Goal: Task Accomplishment & Management: Complete application form

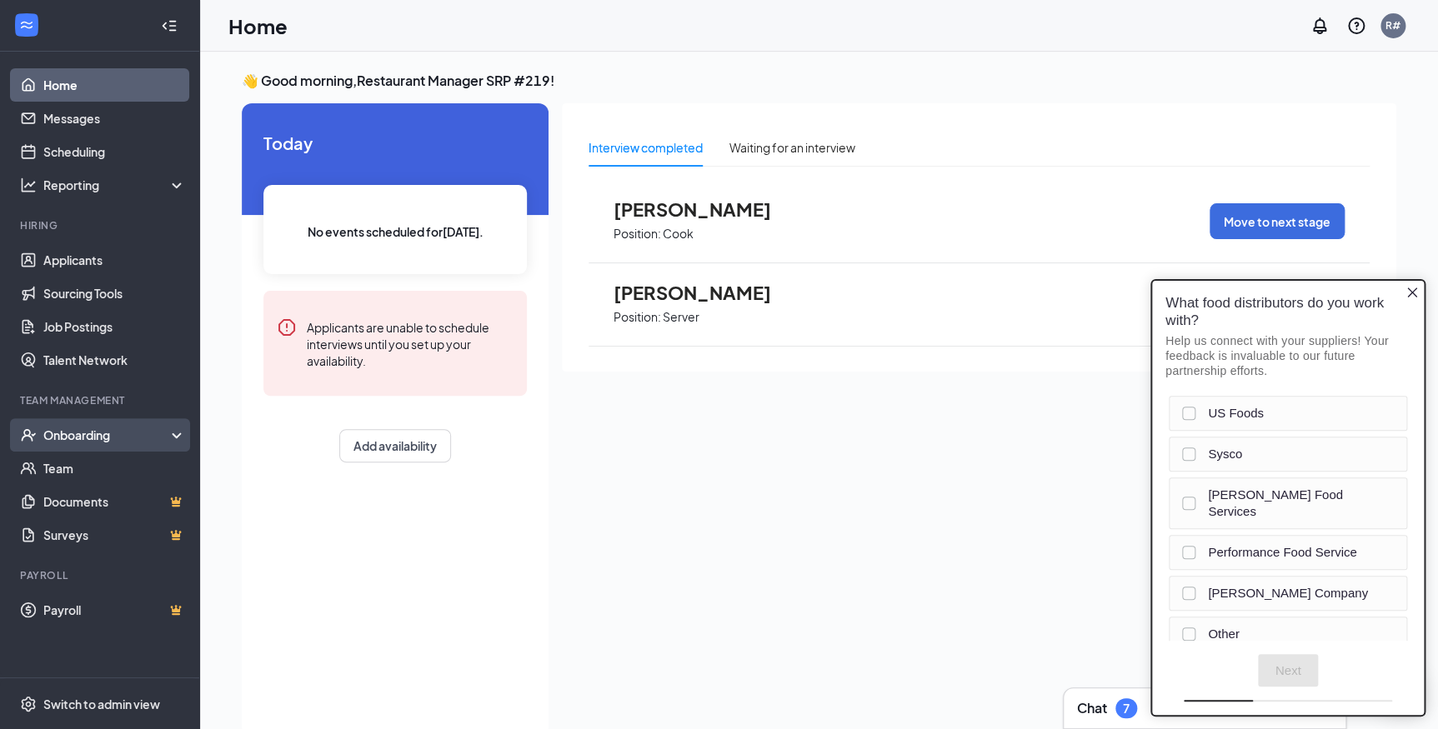
click at [105, 435] on div "Onboarding" at bounding box center [107, 435] width 128 height 17
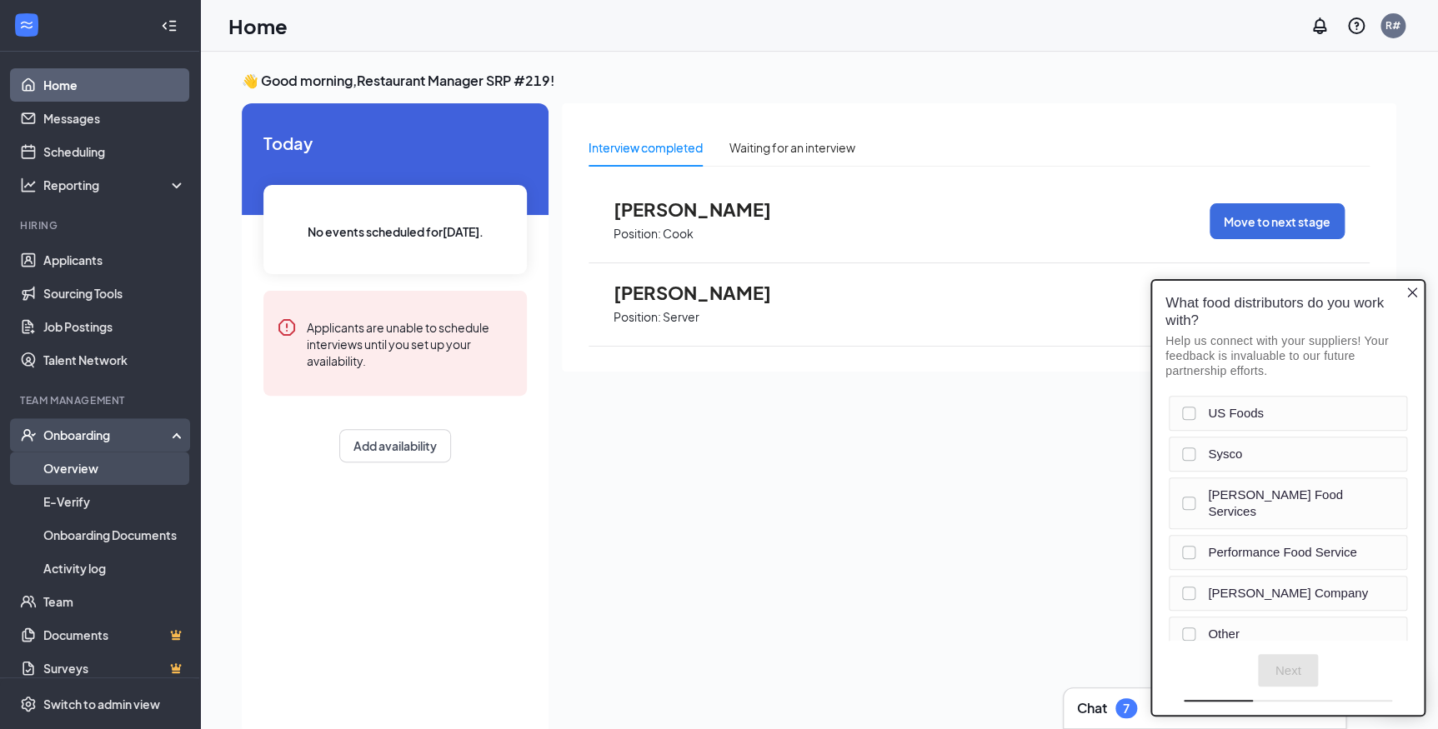
click at [94, 475] on link "Overview" at bounding box center [114, 468] width 143 height 33
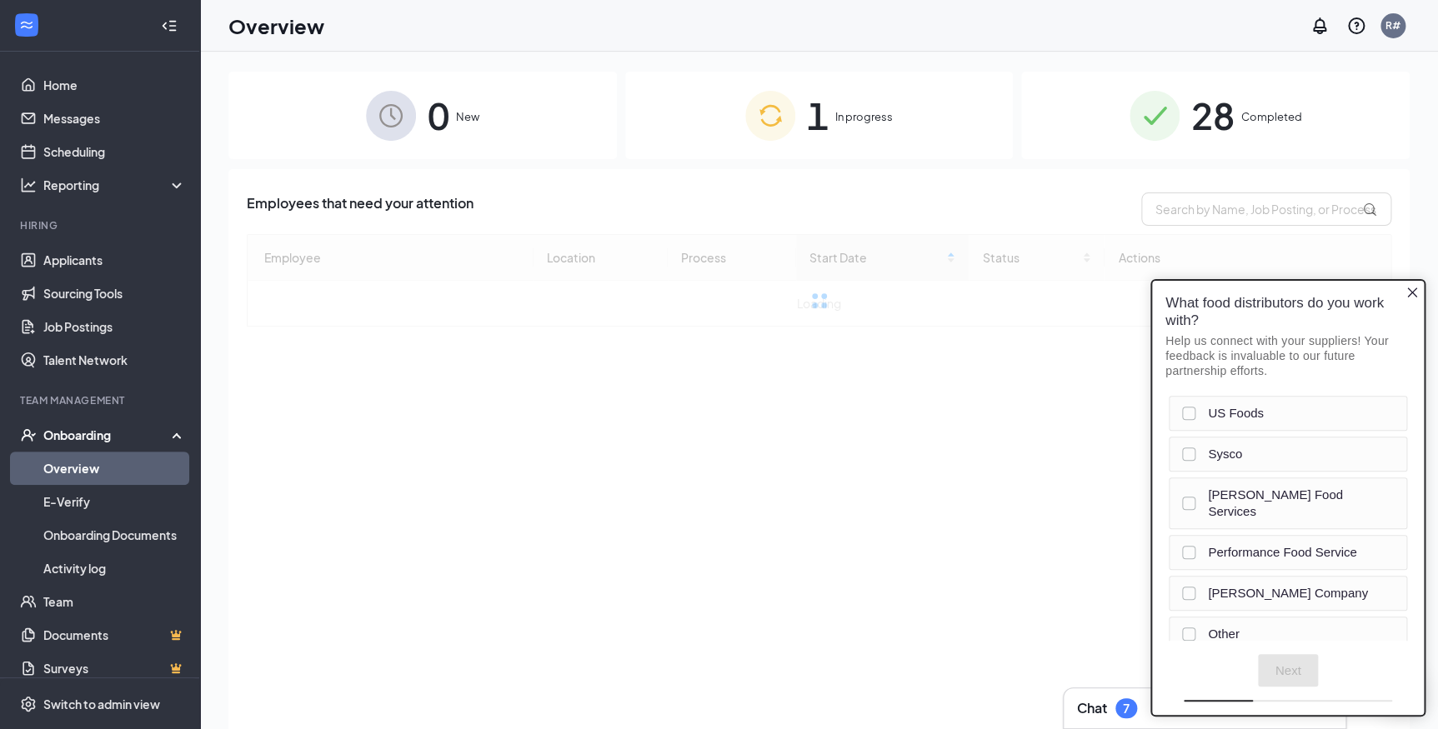
click at [1407, 295] on icon "Close button" at bounding box center [1411, 292] width 13 height 13
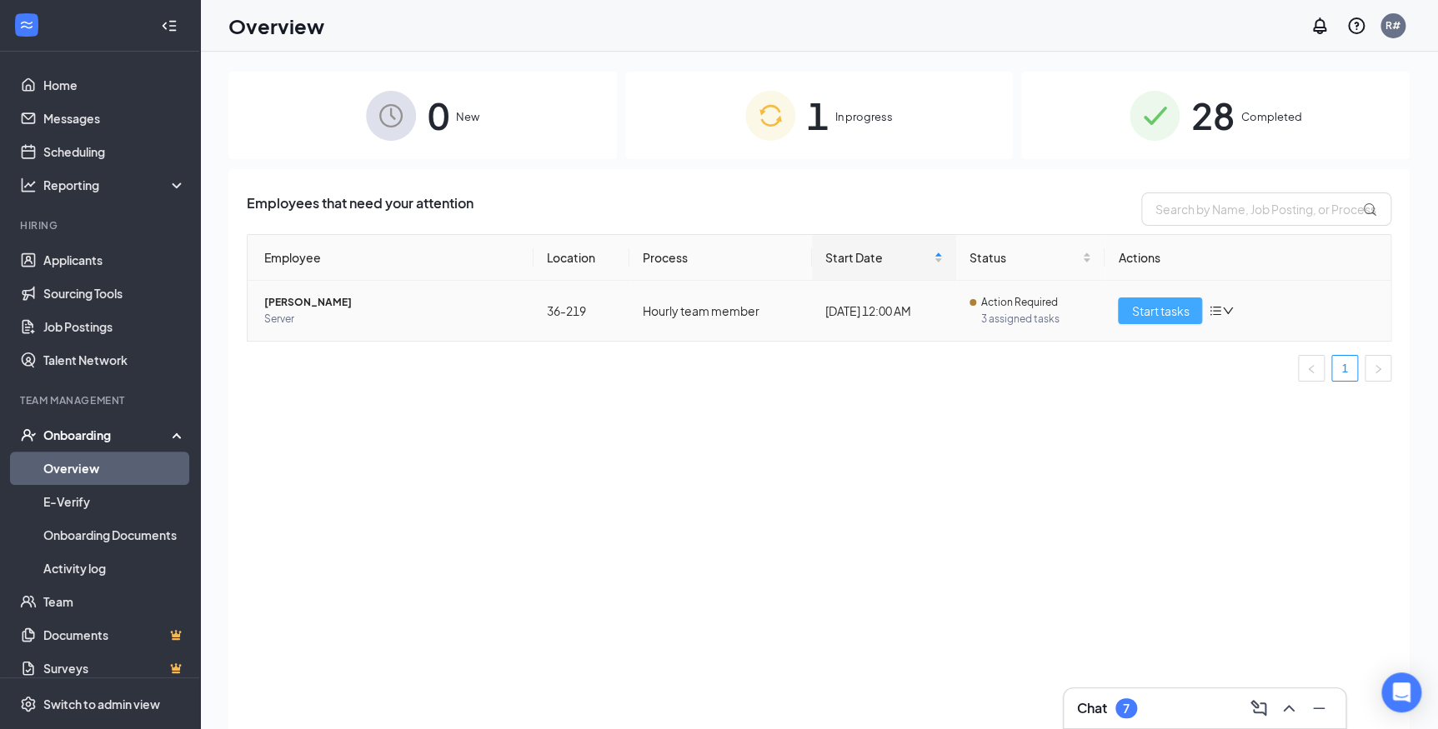
click at [1175, 314] on span "Start tasks" at bounding box center [1160, 311] width 58 height 18
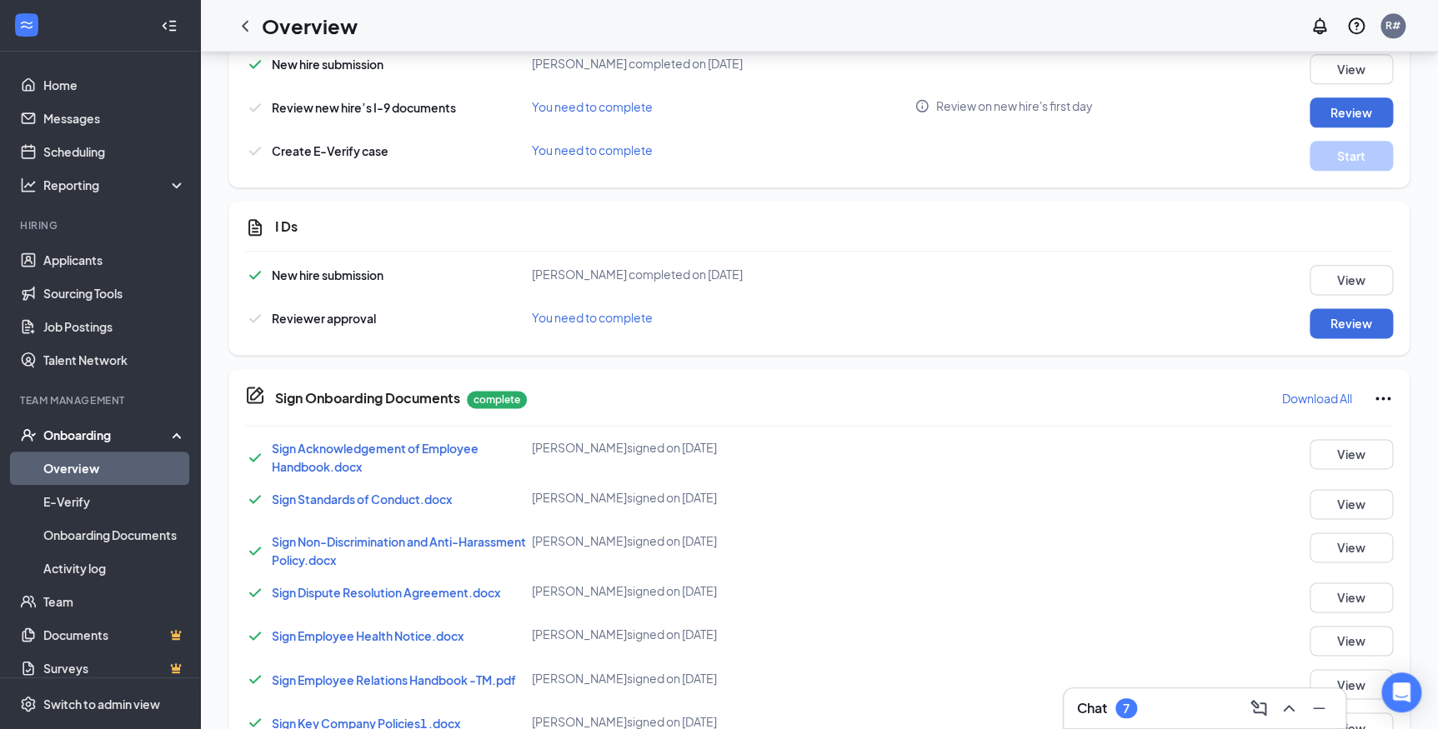
scroll to position [909, 0]
click at [1353, 323] on button "Review" at bounding box center [1350, 323] width 83 height 30
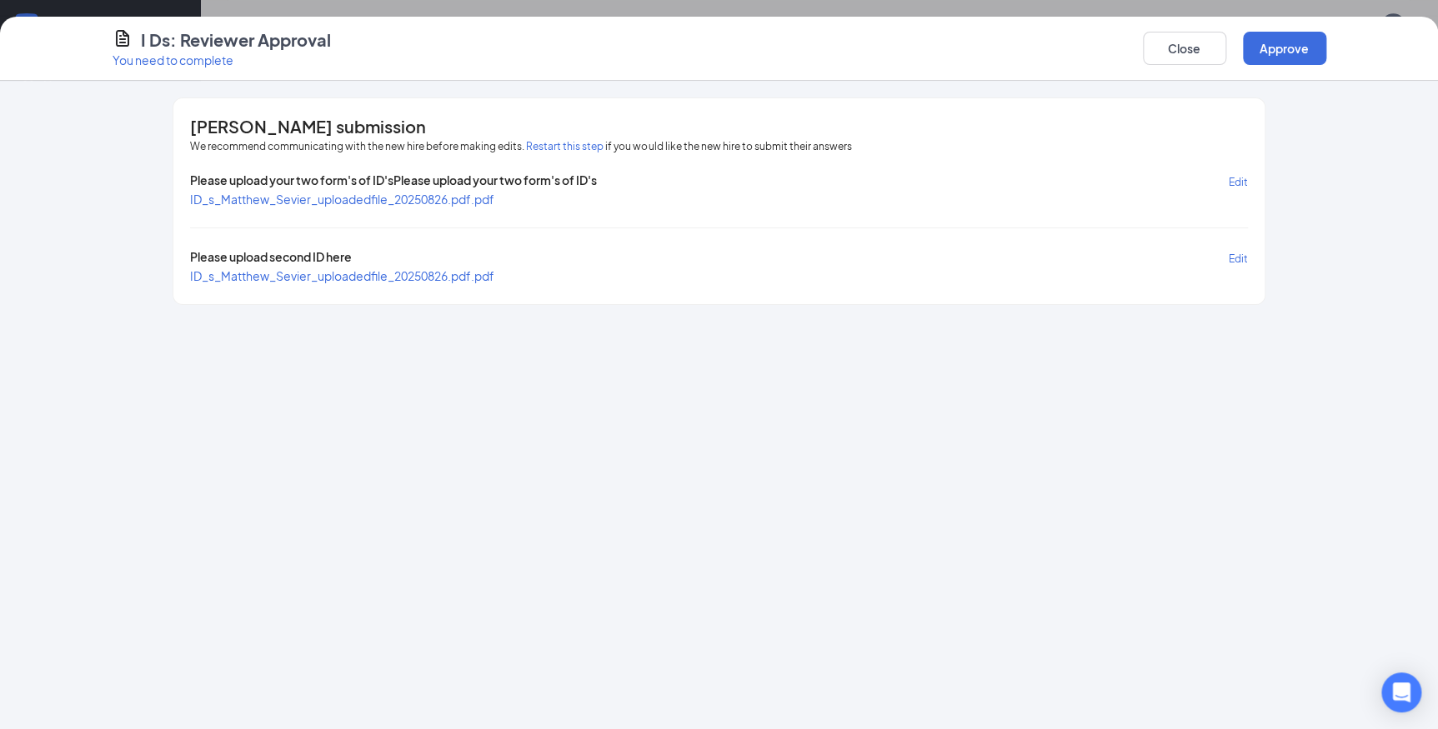
click at [458, 198] on span "ID_s_Matthew_Sevier_uploadedfile_20250826.pdf.pdf" at bounding box center [342, 199] width 304 height 15
click at [344, 275] on span "ID_s_Matthew_Sevier_uploadedfile_20250826.pdf.pdf" at bounding box center [342, 275] width 304 height 15
click at [1299, 48] on button "Approve" at bounding box center [1284, 48] width 83 height 33
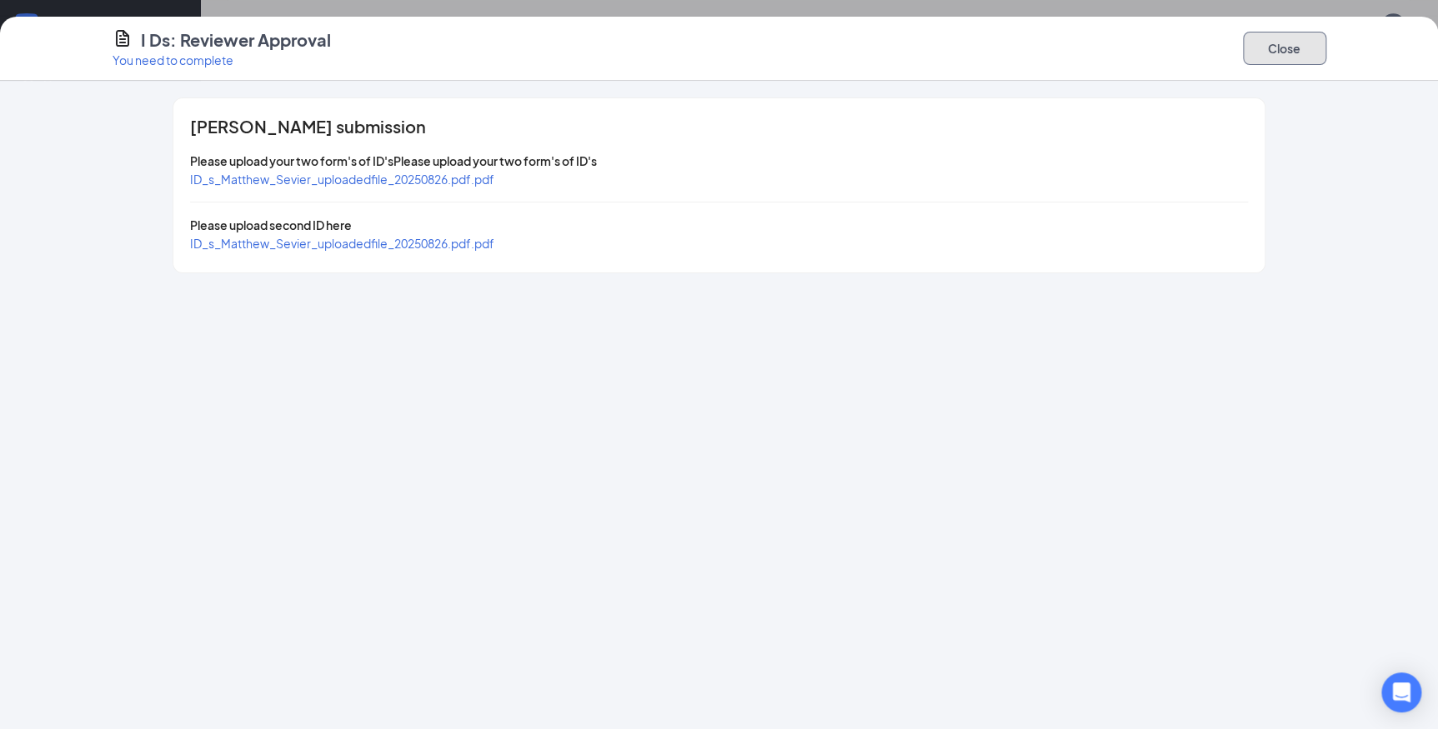
click at [1309, 49] on button "Close" at bounding box center [1284, 48] width 83 height 33
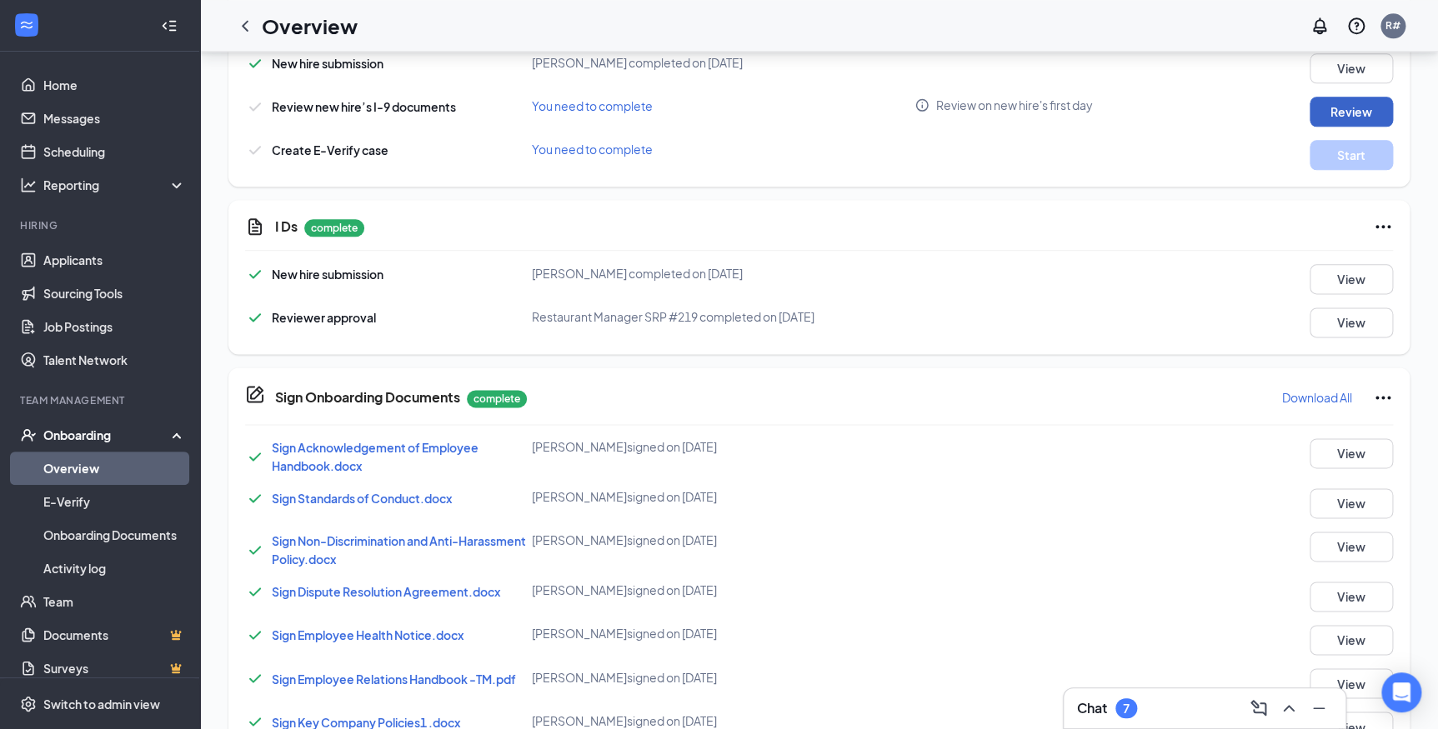
click at [1329, 98] on button "Review" at bounding box center [1350, 112] width 83 height 30
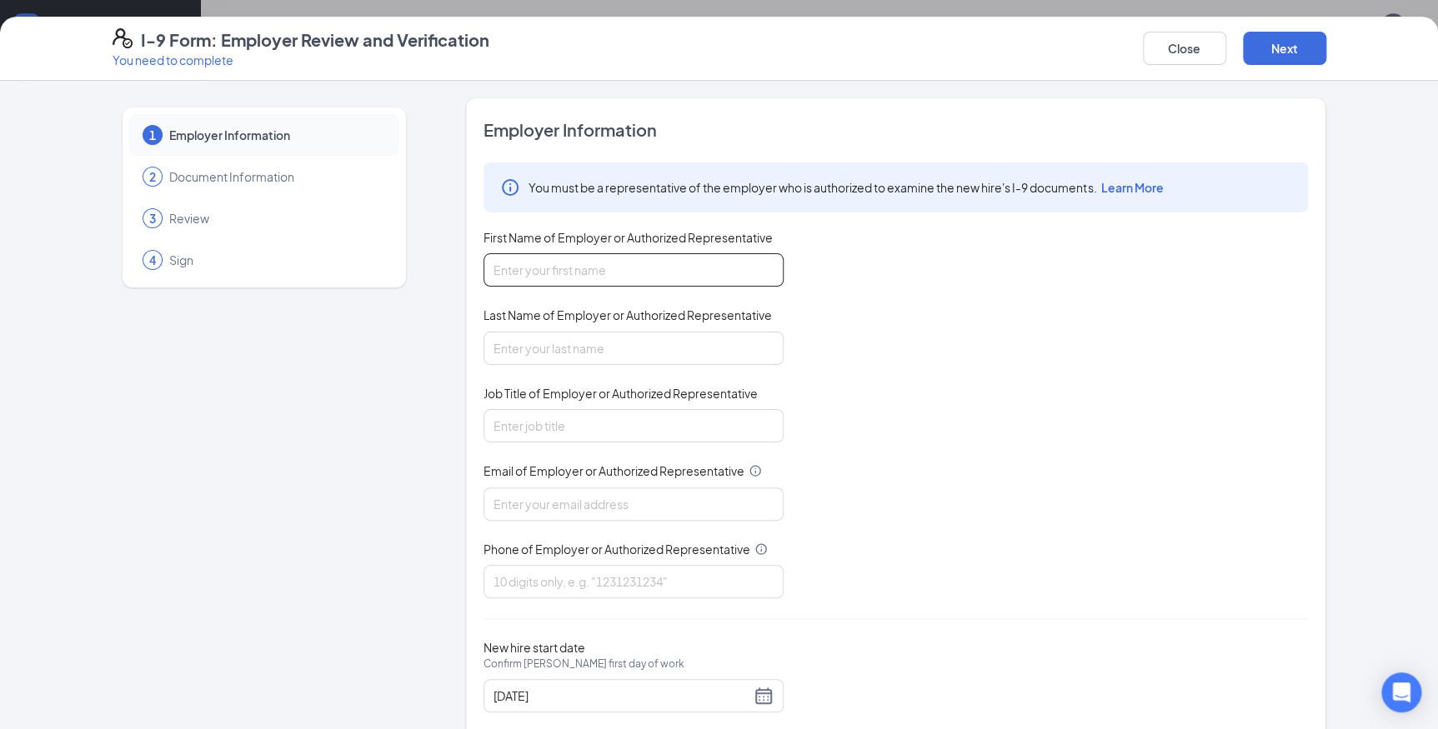
click at [596, 276] on input "First Name of Employer or Authorized Representative" at bounding box center [633, 269] width 300 height 33
type input "[PERSON_NAME]"
click at [602, 433] on input "Job Title of Employer or Authorized Representative" at bounding box center [633, 425] width 300 height 33
type input "general manager"
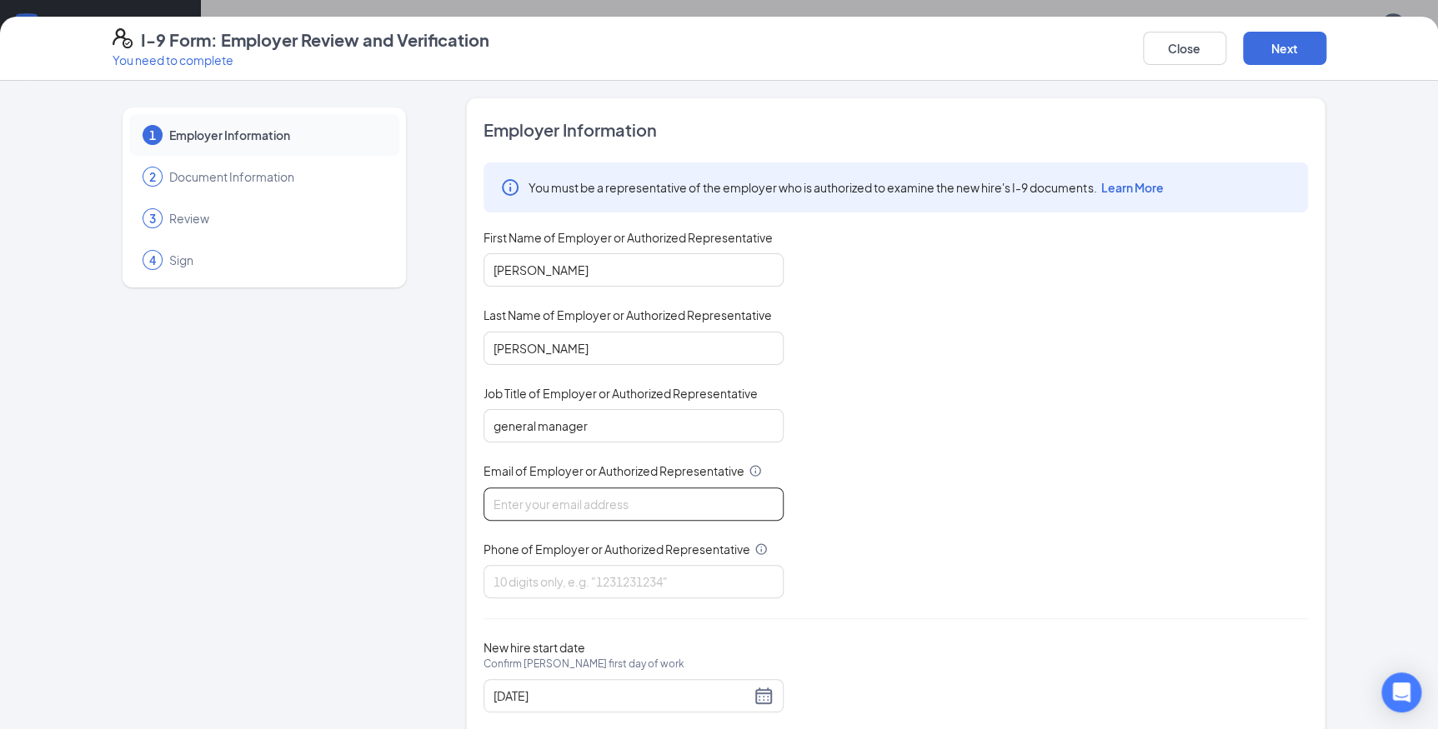
click at [617, 505] on input "Email of Employer or Authorized Representative" at bounding box center [633, 504] width 300 height 33
type input "[EMAIL_ADDRESS][DOMAIN_NAME]"
type input "9417465193"
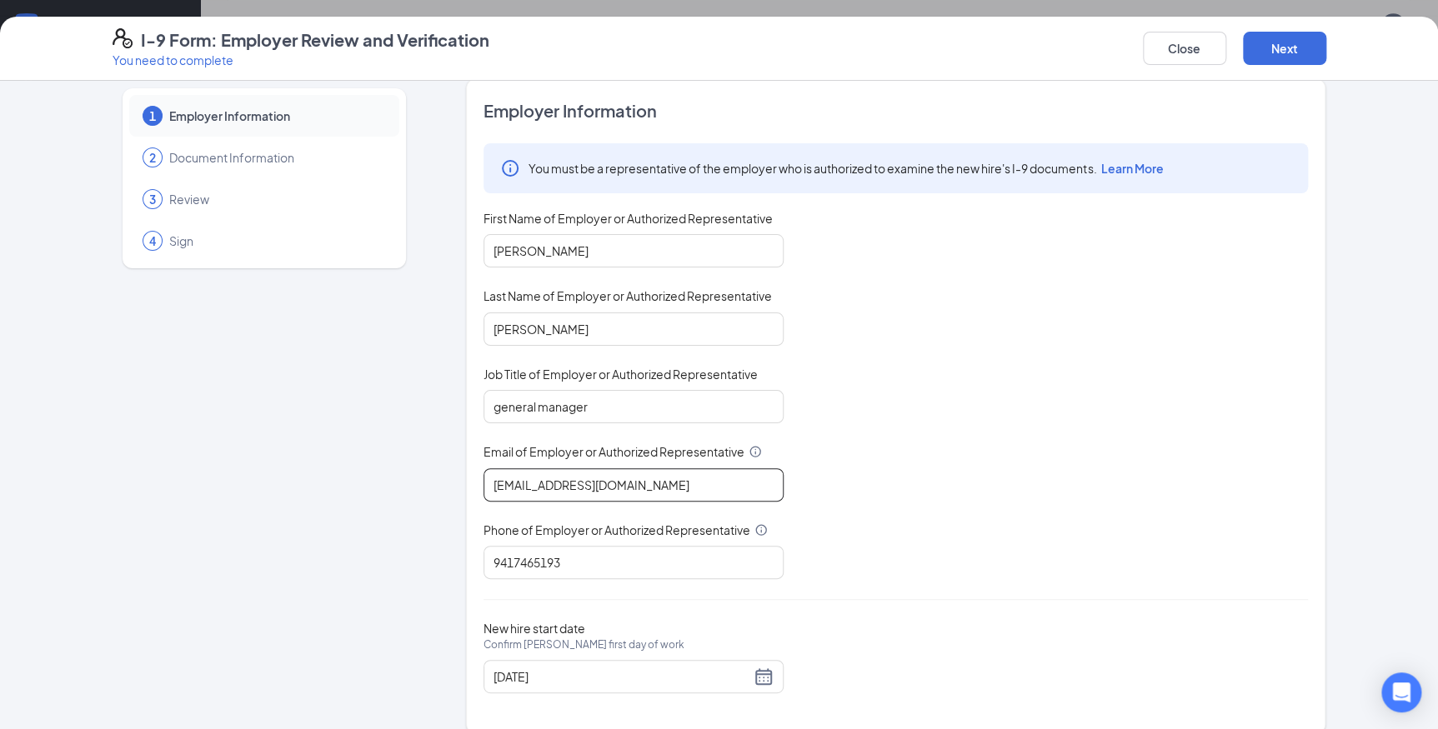
scroll to position [38, 0]
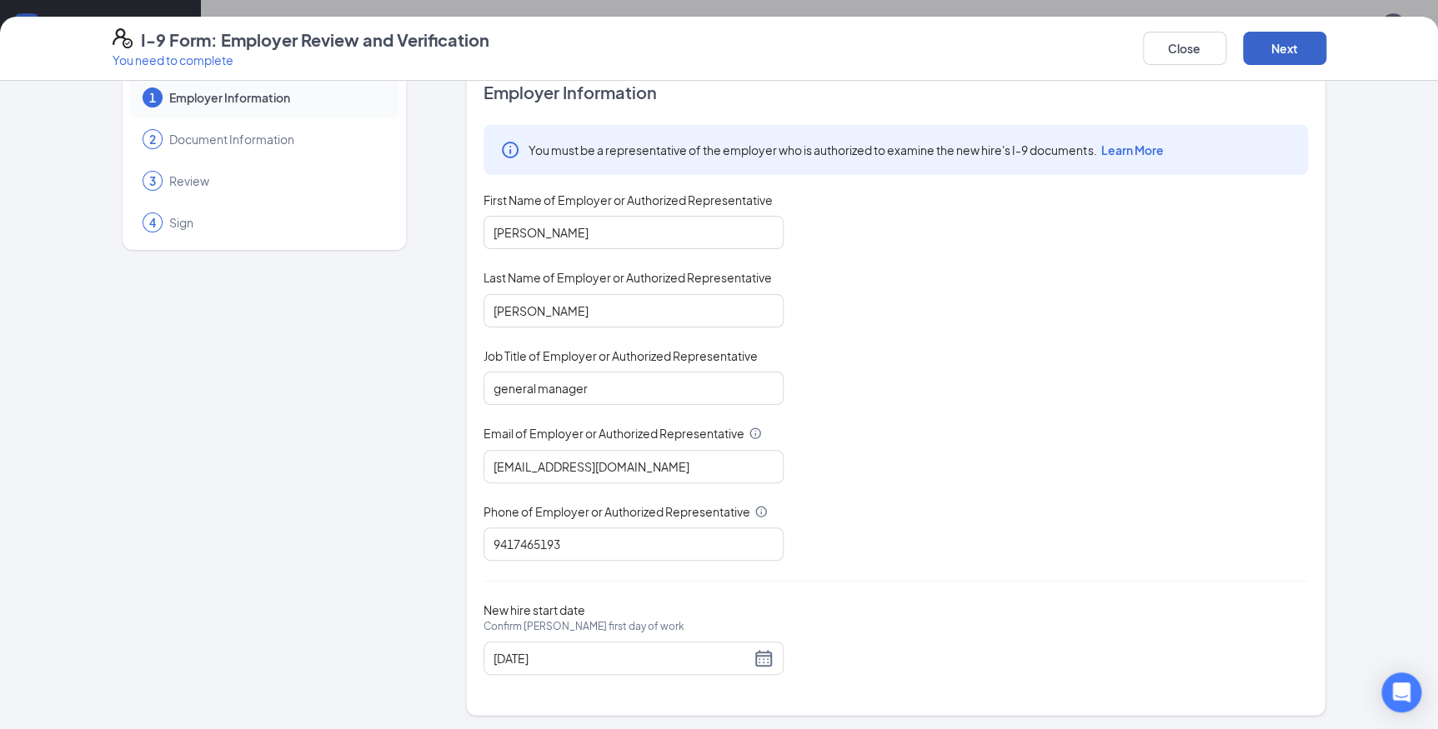
click at [1274, 53] on button "Next" at bounding box center [1284, 48] width 83 height 33
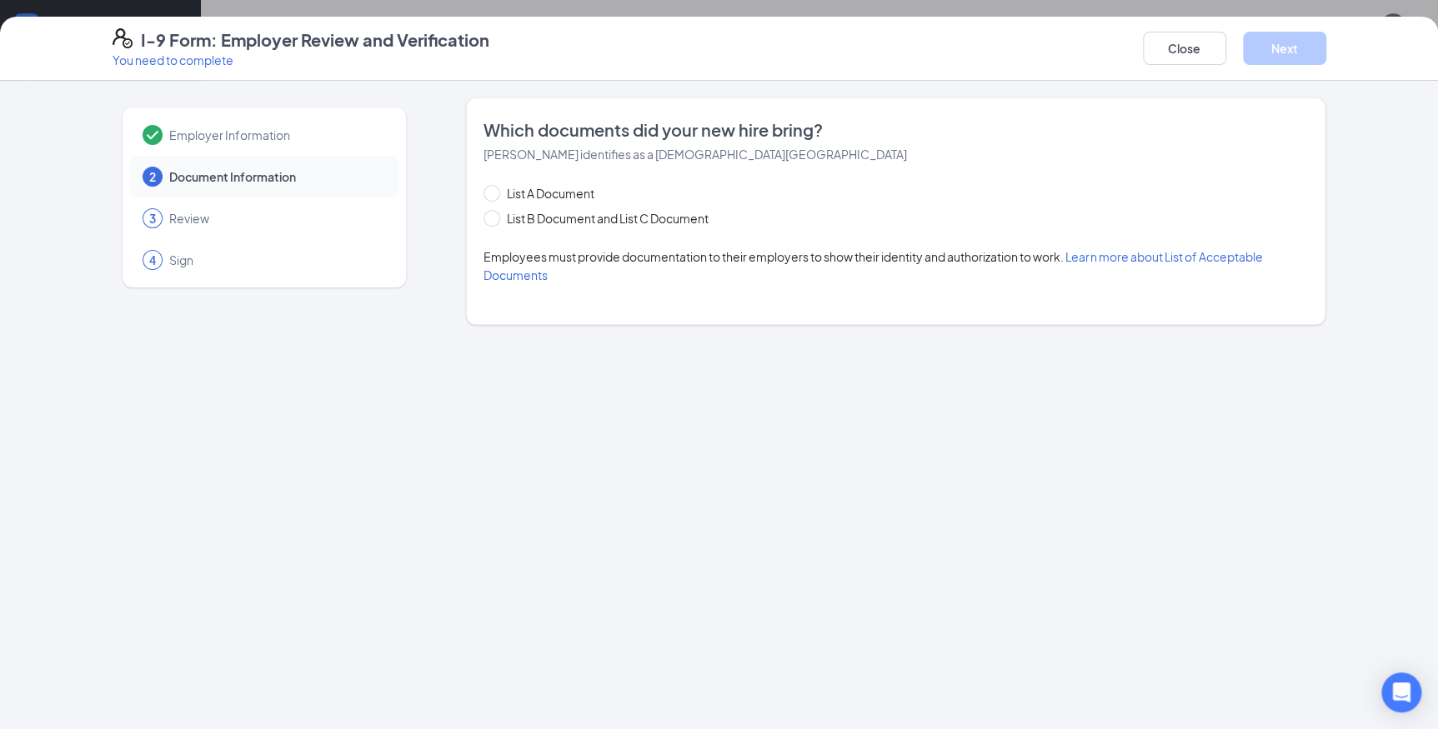
scroll to position [0, 0]
click at [564, 224] on span "List B Document and List C Document" at bounding box center [607, 218] width 215 height 18
click at [495, 222] on input "List B Document and List C Document" at bounding box center [489, 216] width 12 height 12
radio input "true"
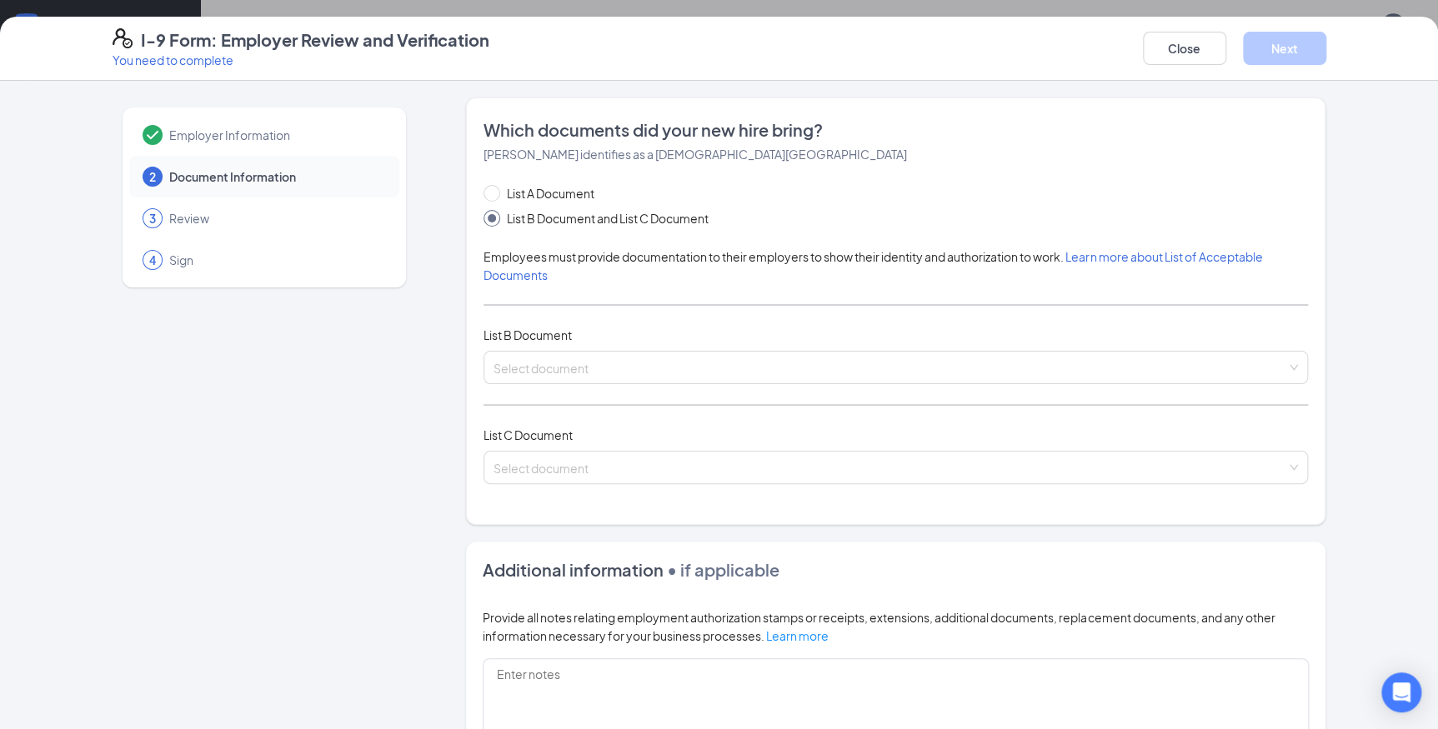
click at [597, 346] on div "List A Document List B Document and List C Document Employees must provide docu…" at bounding box center [895, 344] width 824 height 320
click at [603, 356] on input "search" at bounding box center [889, 364] width 793 height 25
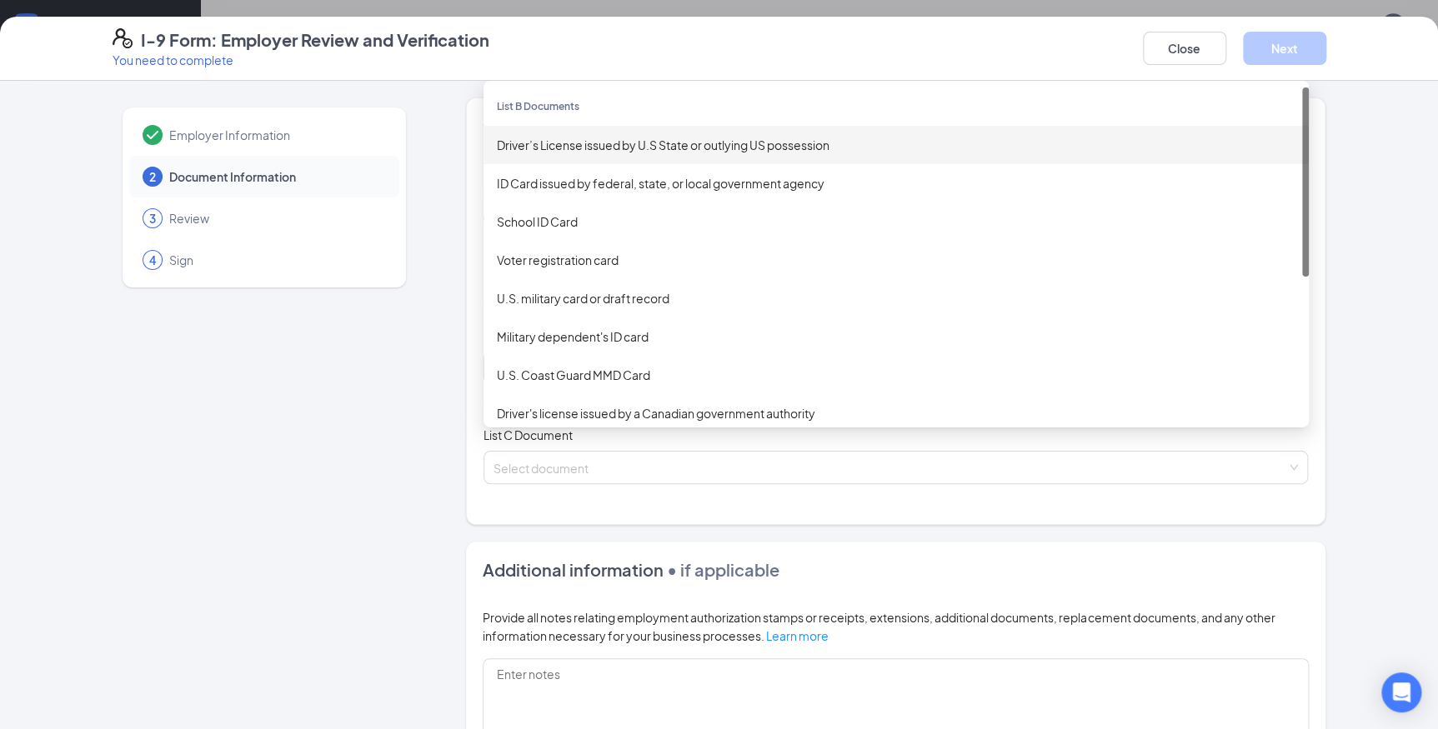
click at [589, 150] on div "Driver’s License issued by U.S State or outlying US possession" at bounding box center [896, 145] width 798 height 18
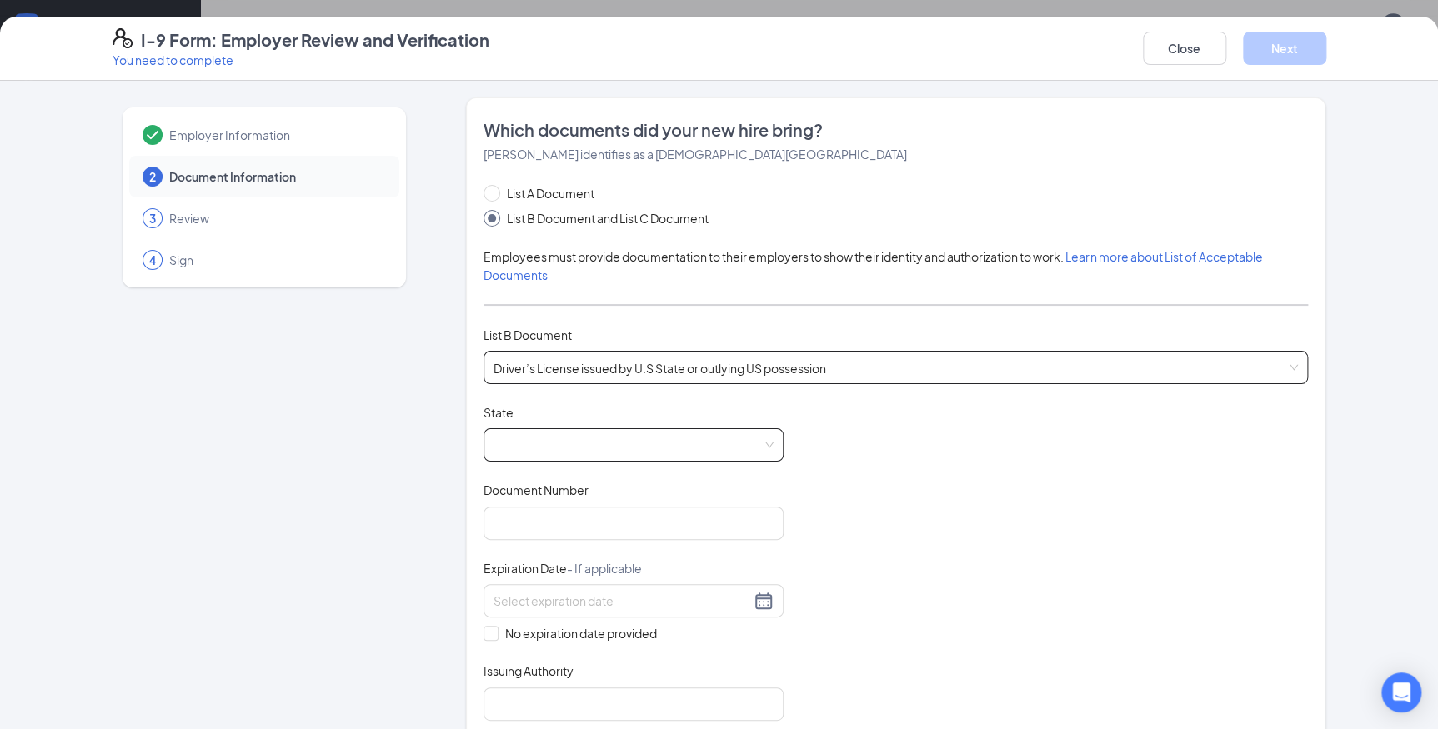
click at [538, 438] on span at bounding box center [633, 445] width 280 height 32
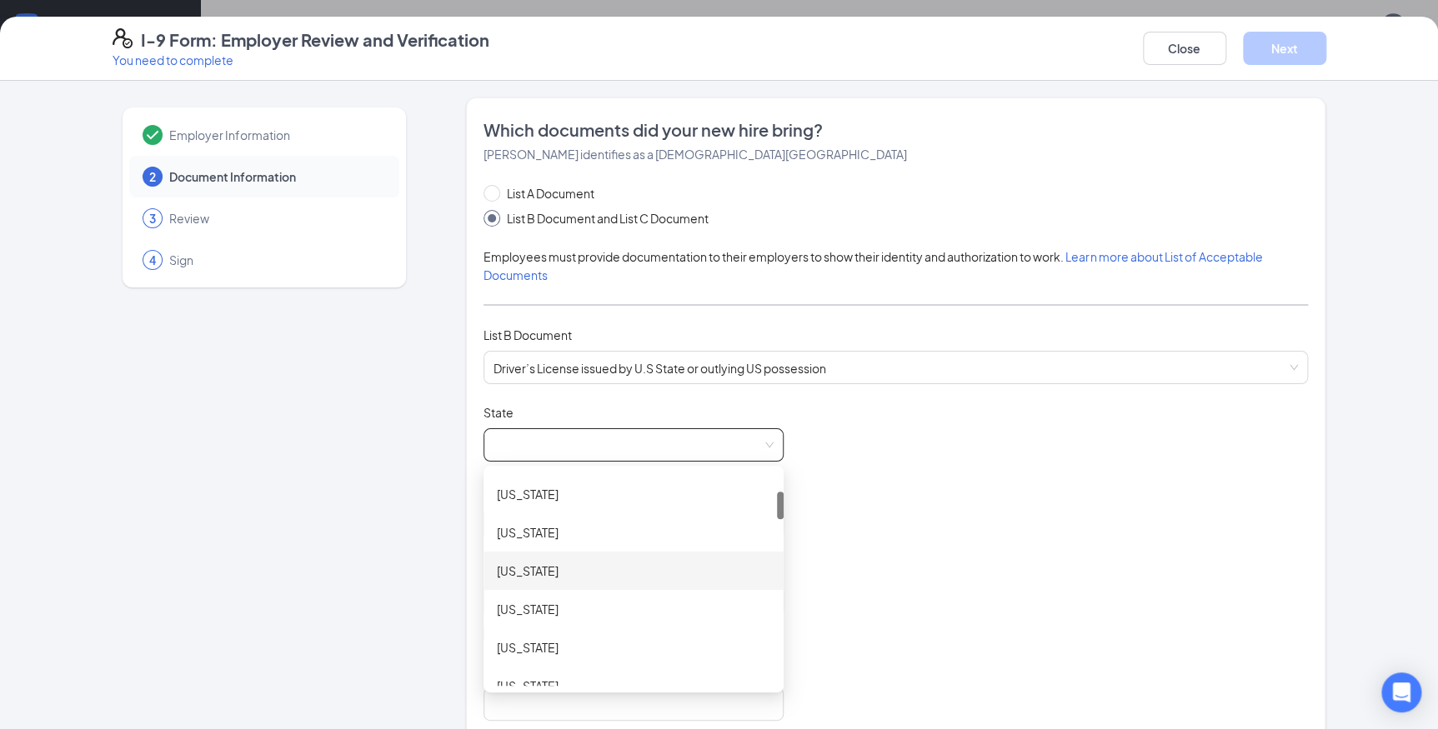
scroll to position [227, 0]
drag, startPoint x: 555, startPoint y: 650, endPoint x: 554, endPoint y: 642, distance: 8.4
click at [554, 650] on div "[US_STATE]" at bounding box center [633, 648] width 273 height 18
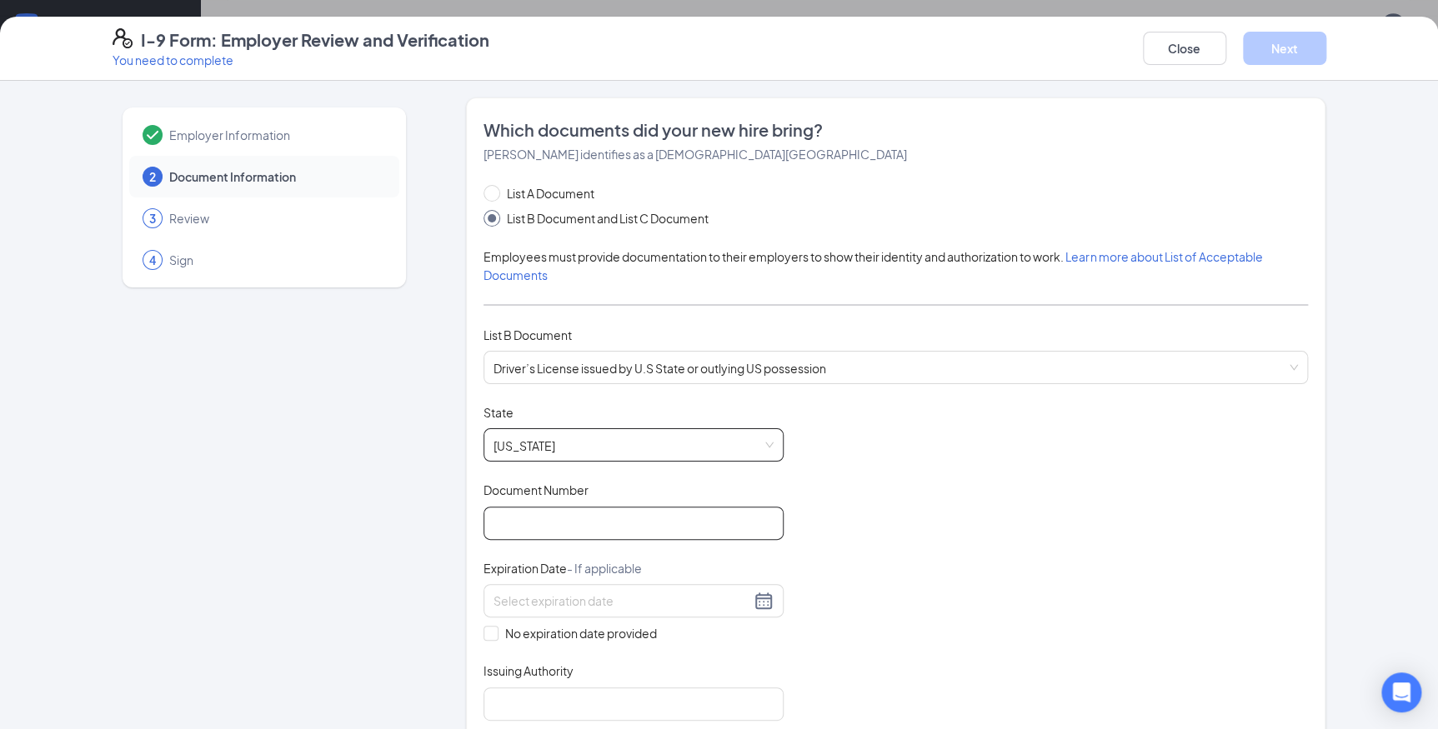
click at [593, 517] on input "Document Number" at bounding box center [633, 523] width 300 height 33
type input "s160558011390"
click at [557, 600] on input at bounding box center [621, 601] width 257 height 18
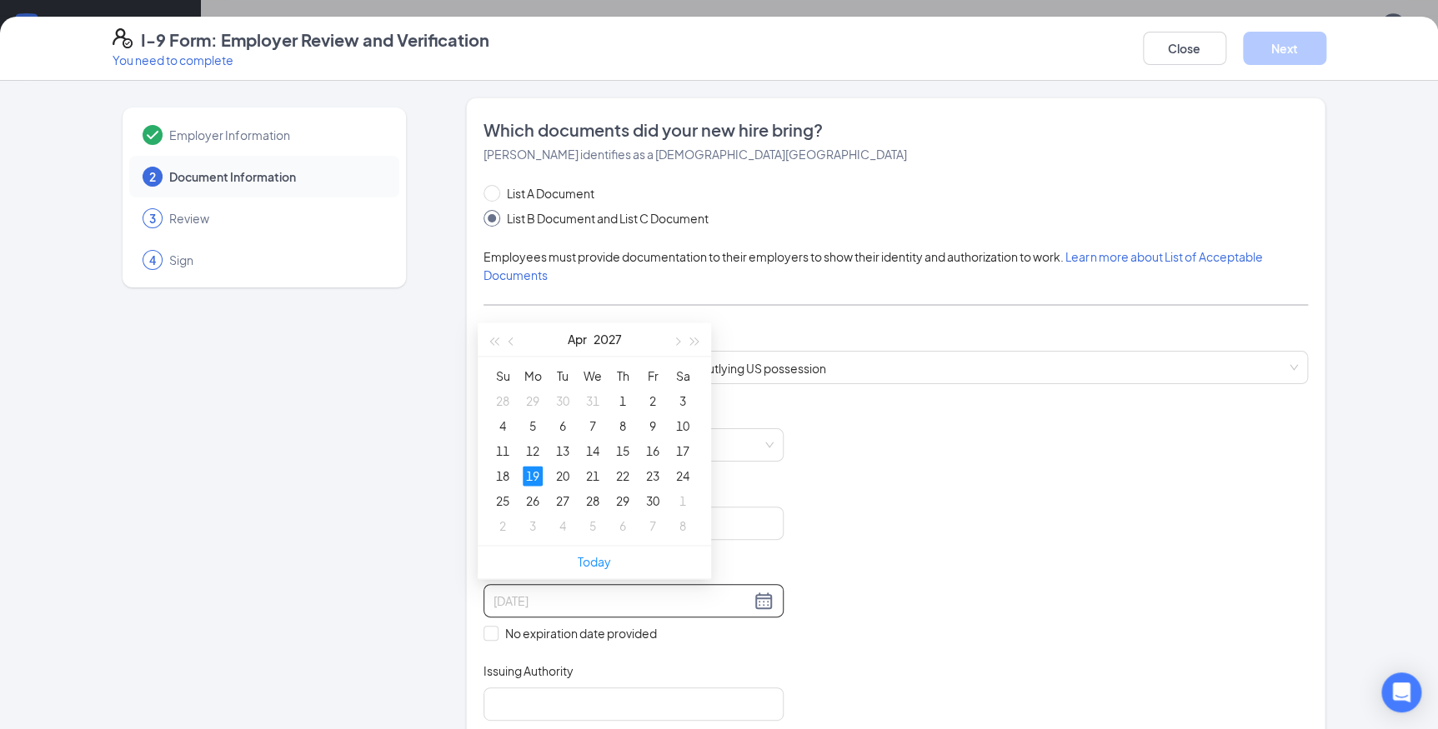
click at [529, 476] on div "19" at bounding box center [533, 476] width 20 height 20
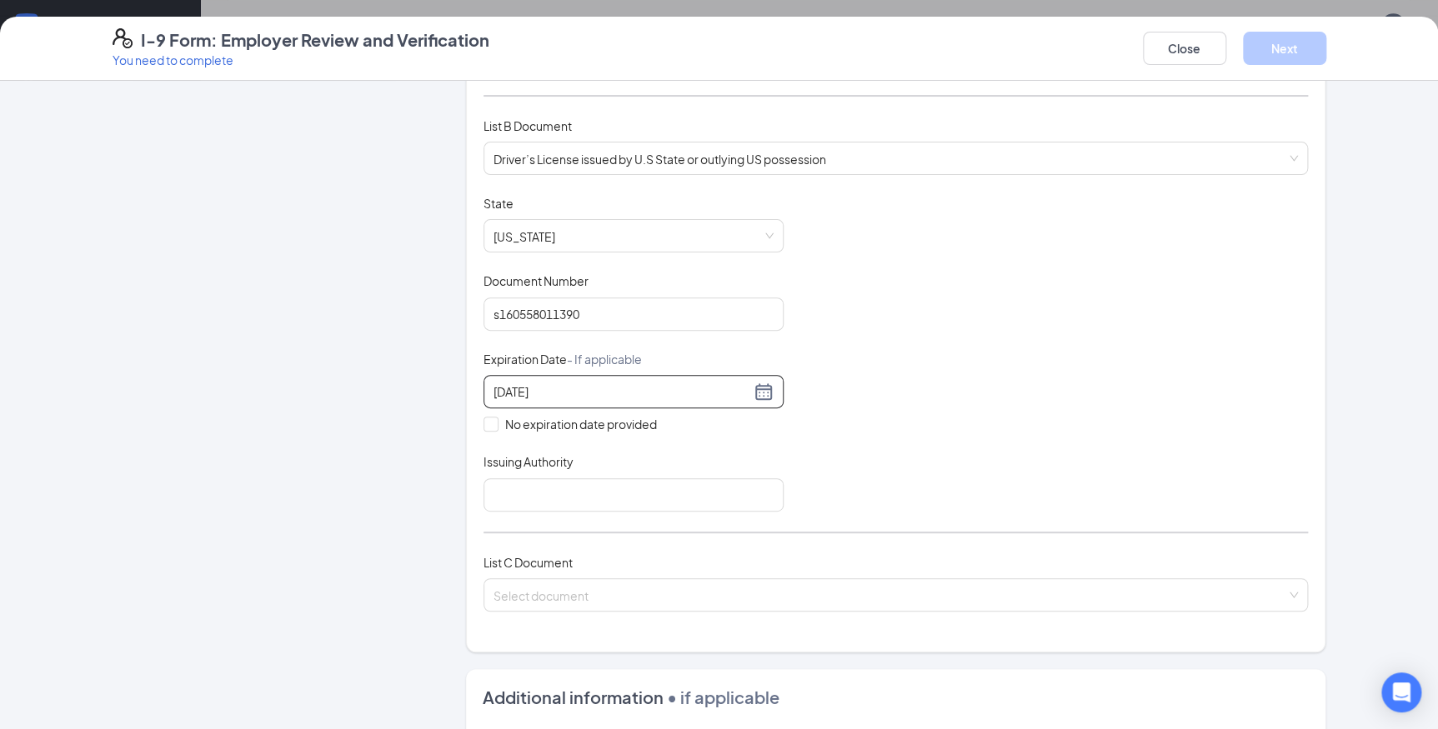
scroll to position [303, 0]
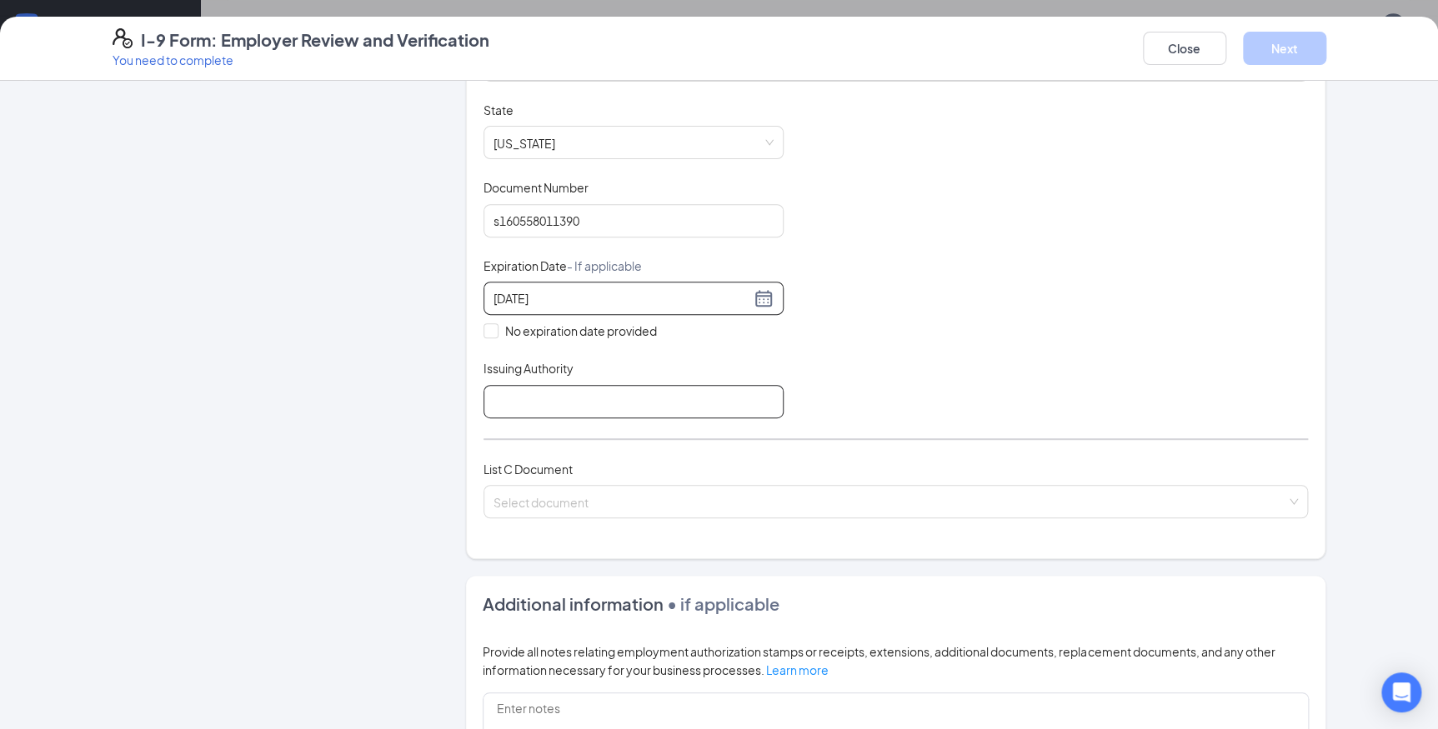
type input "[DATE]"
click at [581, 393] on input "Issuing Authority" at bounding box center [633, 401] width 300 height 33
type input "[US_STATE]"
click at [599, 495] on input "search" at bounding box center [889, 498] width 793 height 25
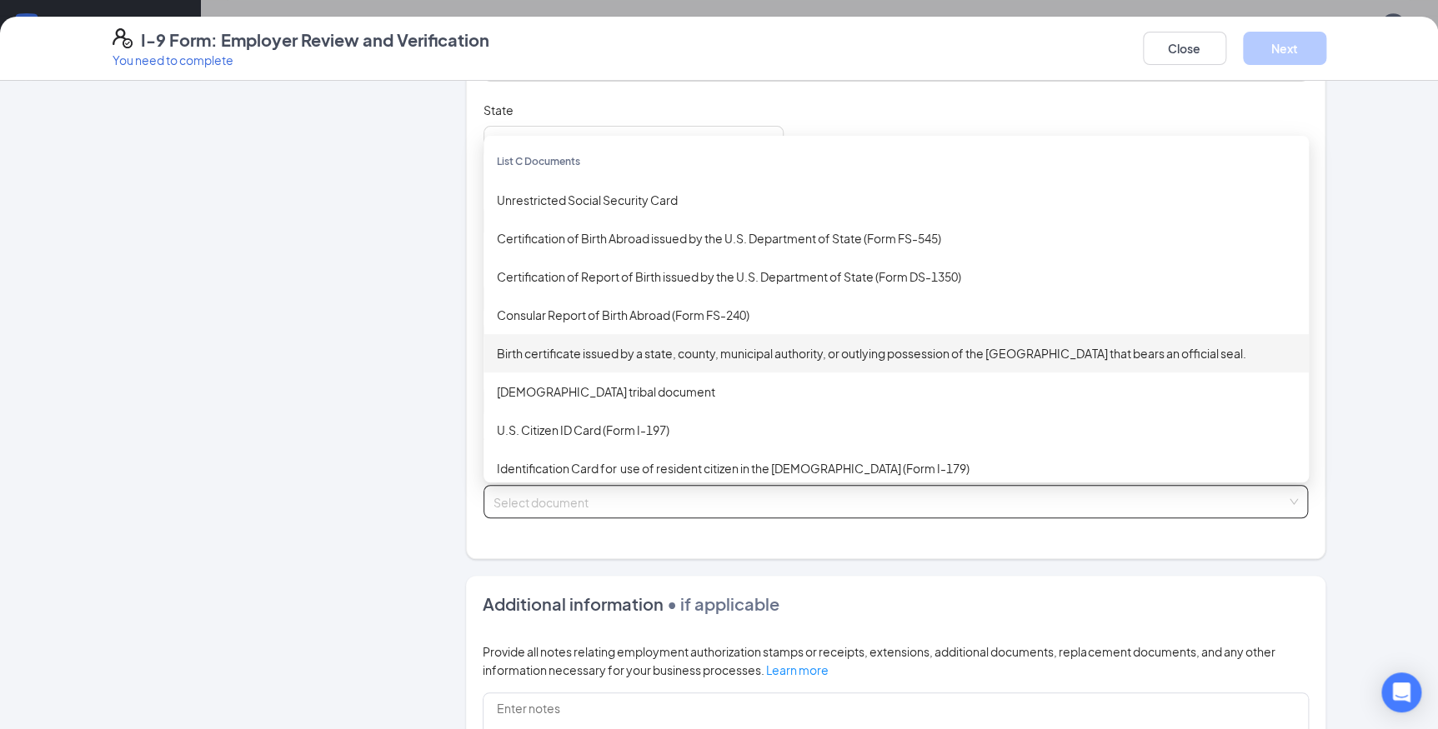
click at [603, 350] on div "Birth certificate issued by a state, county, municipal authority, or outlying p…" at bounding box center [896, 353] width 798 height 18
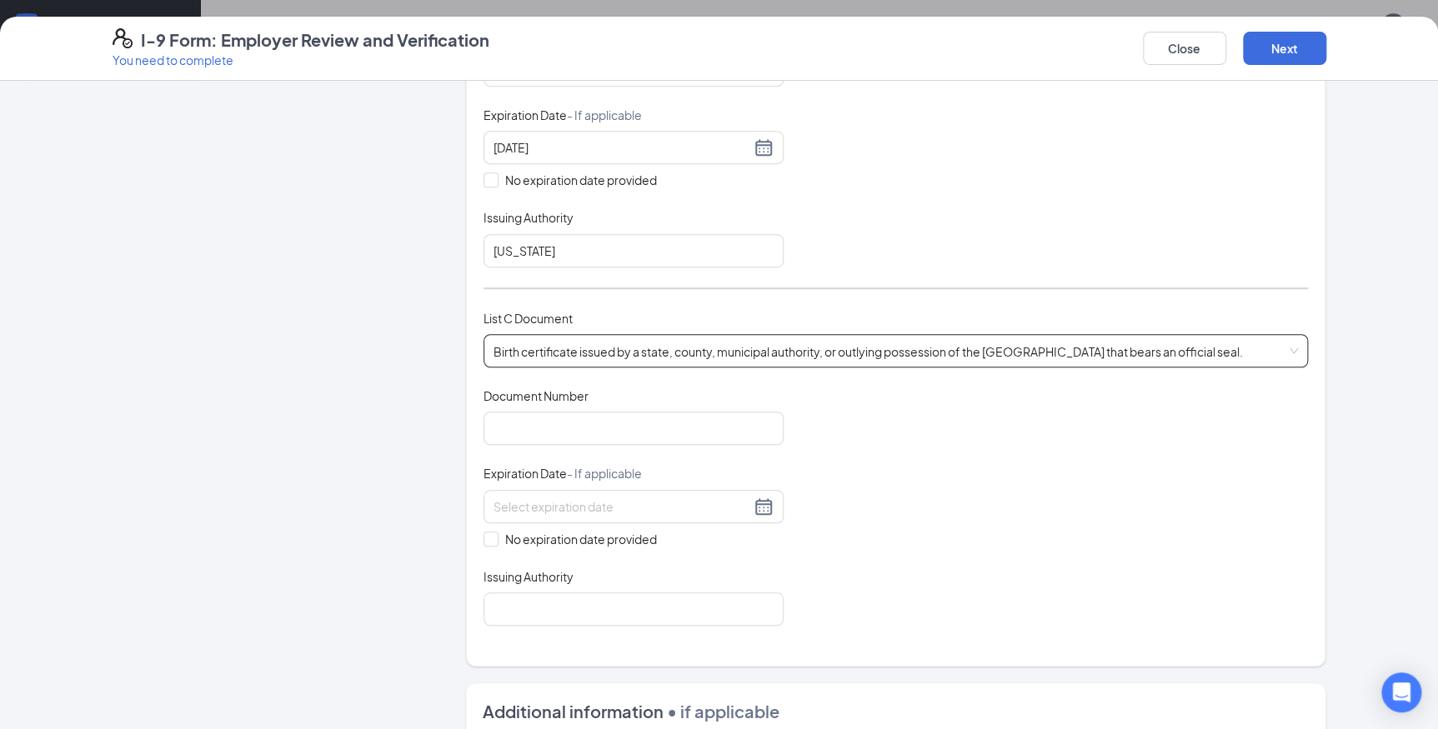
scroll to position [454, 0]
click at [576, 424] on input "Document Number" at bounding box center [633, 427] width 300 height 33
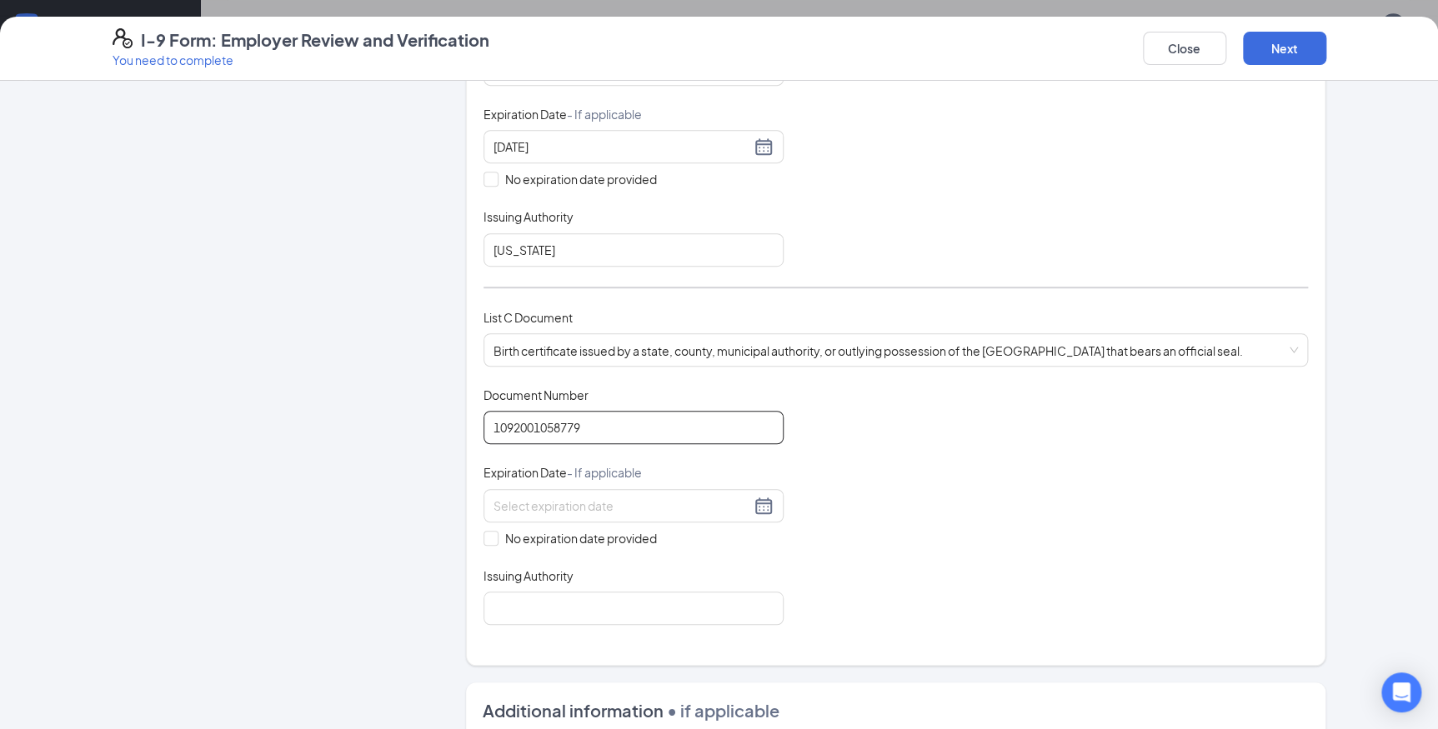
type input "1092001058779"
click at [504, 521] on div "No expiration date provided" at bounding box center [633, 518] width 300 height 58
click at [486, 531] on input "No expiration date provided" at bounding box center [489, 537] width 12 height 12
checkbox input "true"
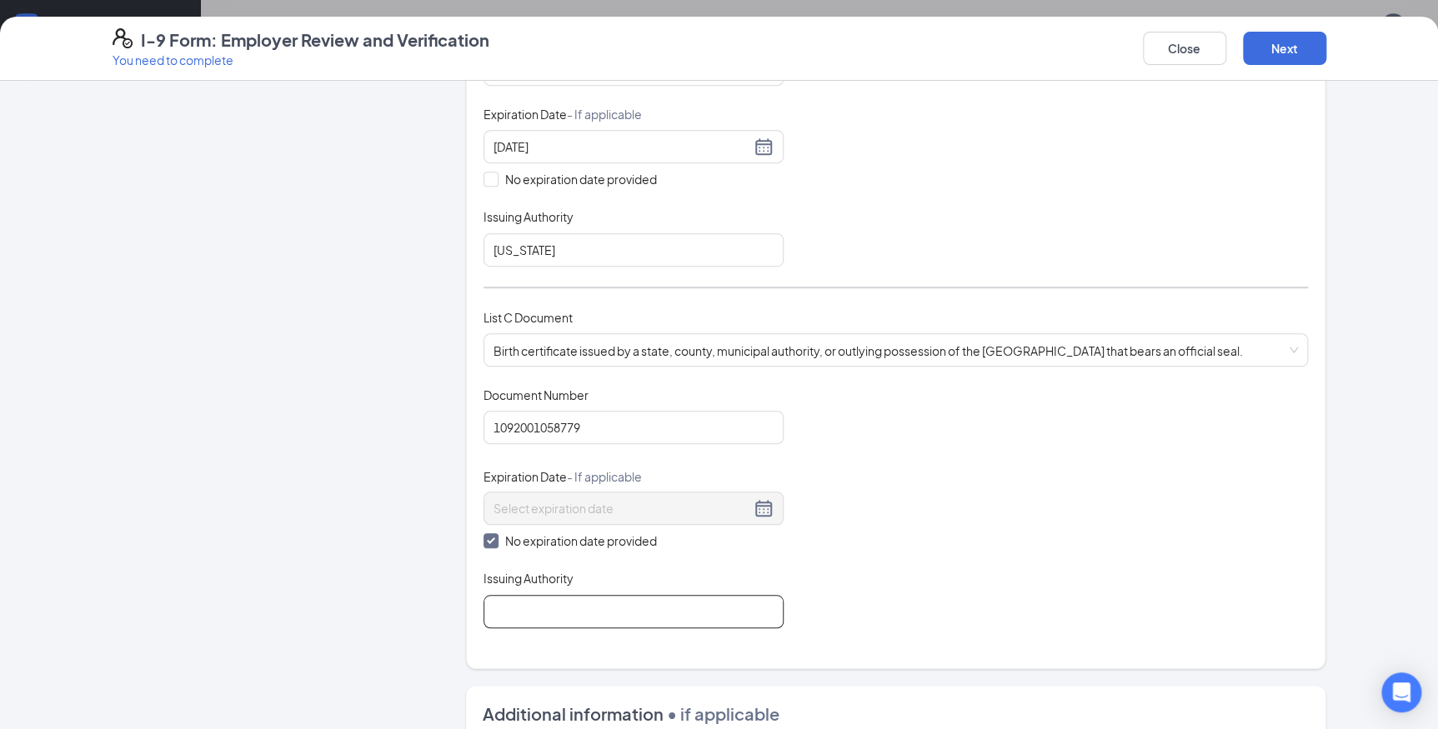
click at [518, 617] on input "Issuing Authority" at bounding box center [633, 611] width 300 height 33
type input "[US_STATE]"
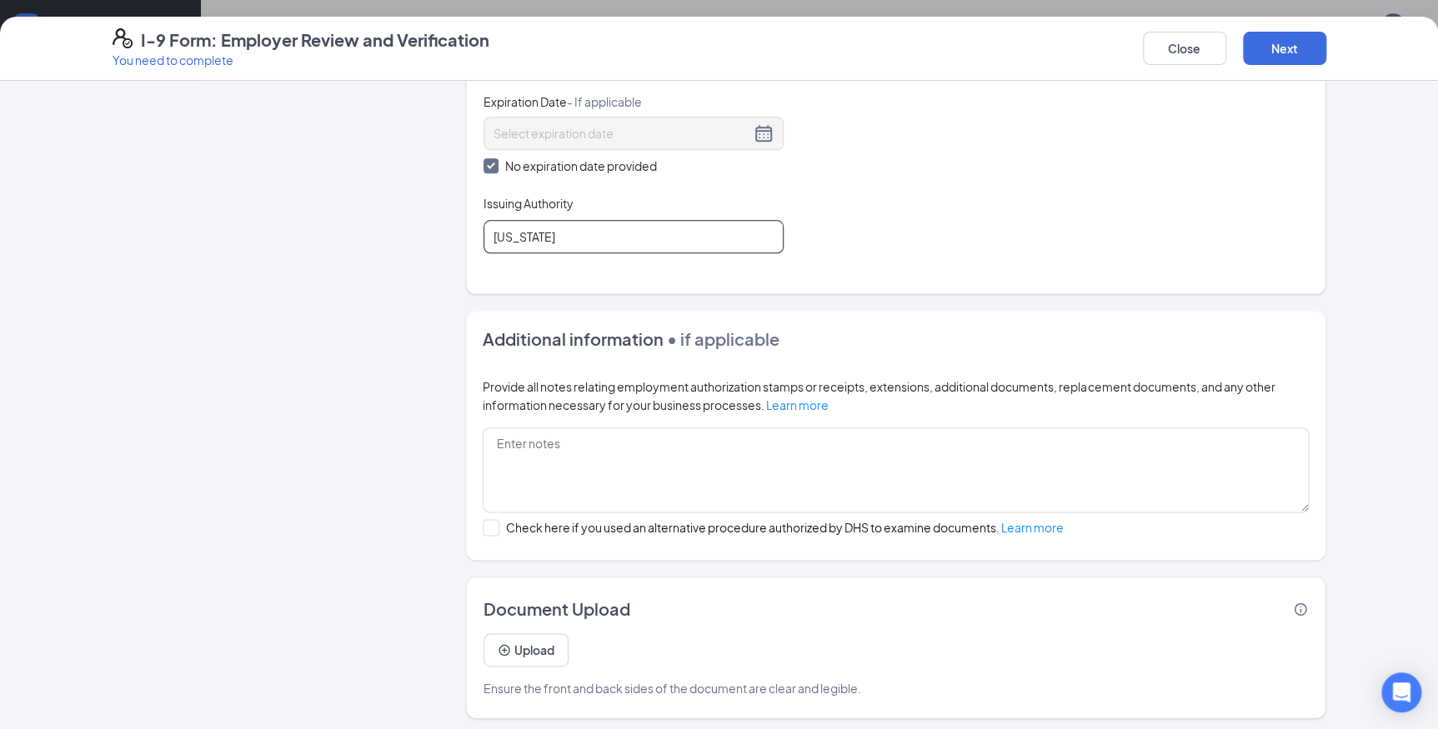
scroll to position [957, 0]
click at [1264, 52] on button "Next" at bounding box center [1284, 48] width 83 height 33
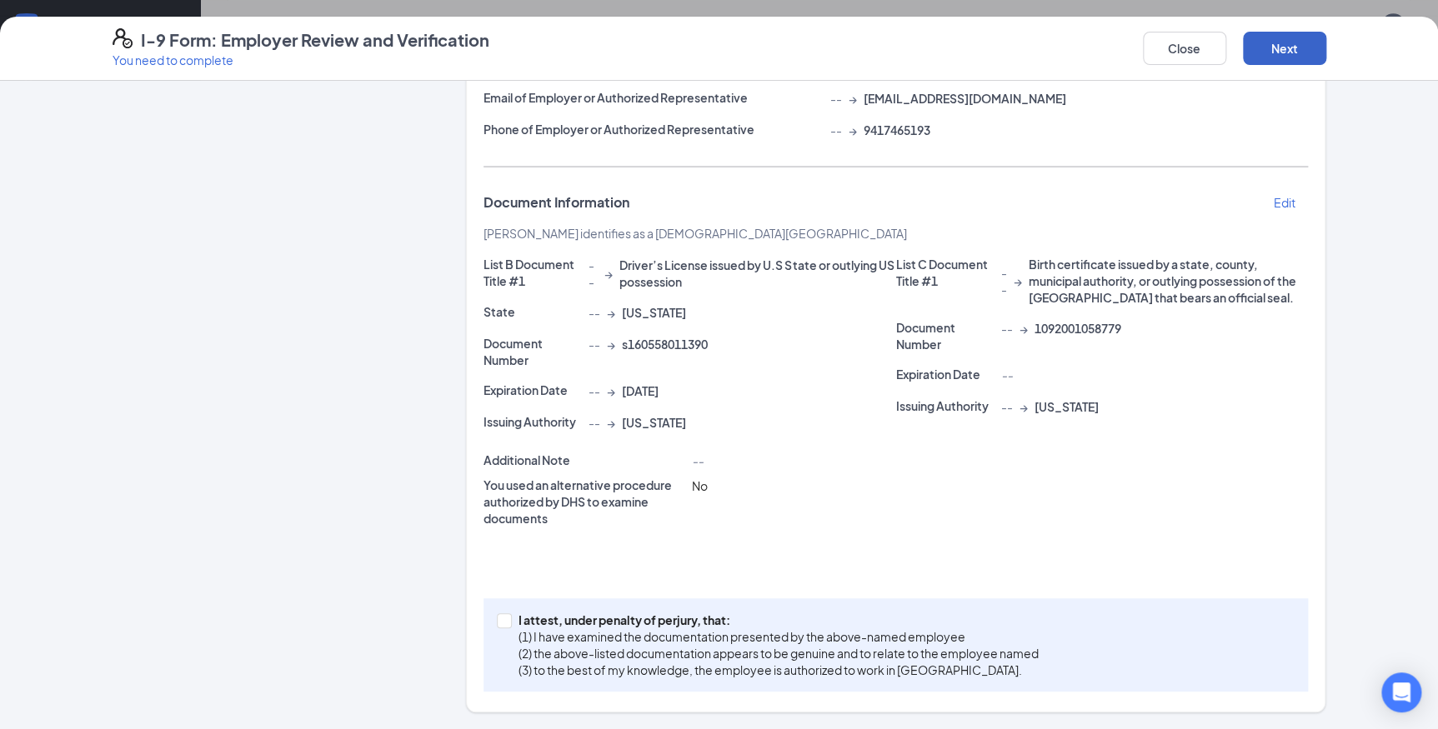
scroll to position [237, 0]
click at [500, 621] on input "I attest, under penalty of [PERSON_NAME], that: (1) I have examined the documen…" at bounding box center [503, 620] width 12 height 12
checkbox input "true"
click at [1284, 37] on button "Next" at bounding box center [1284, 48] width 83 height 33
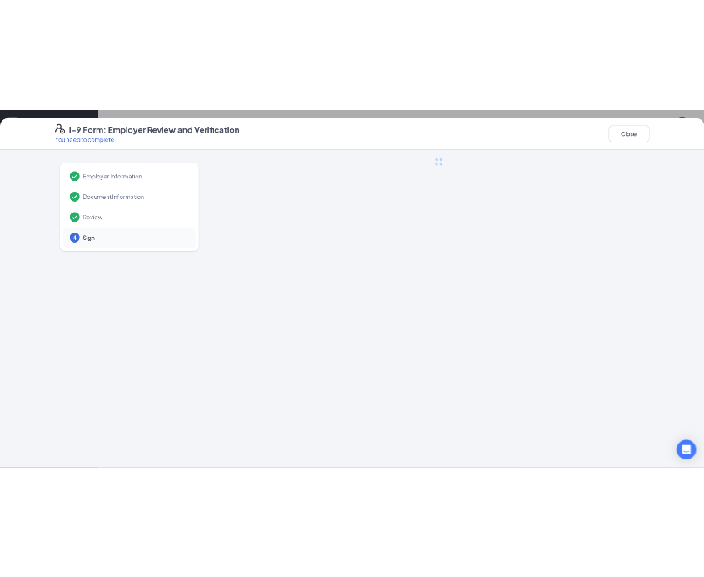
scroll to position [0, 0]
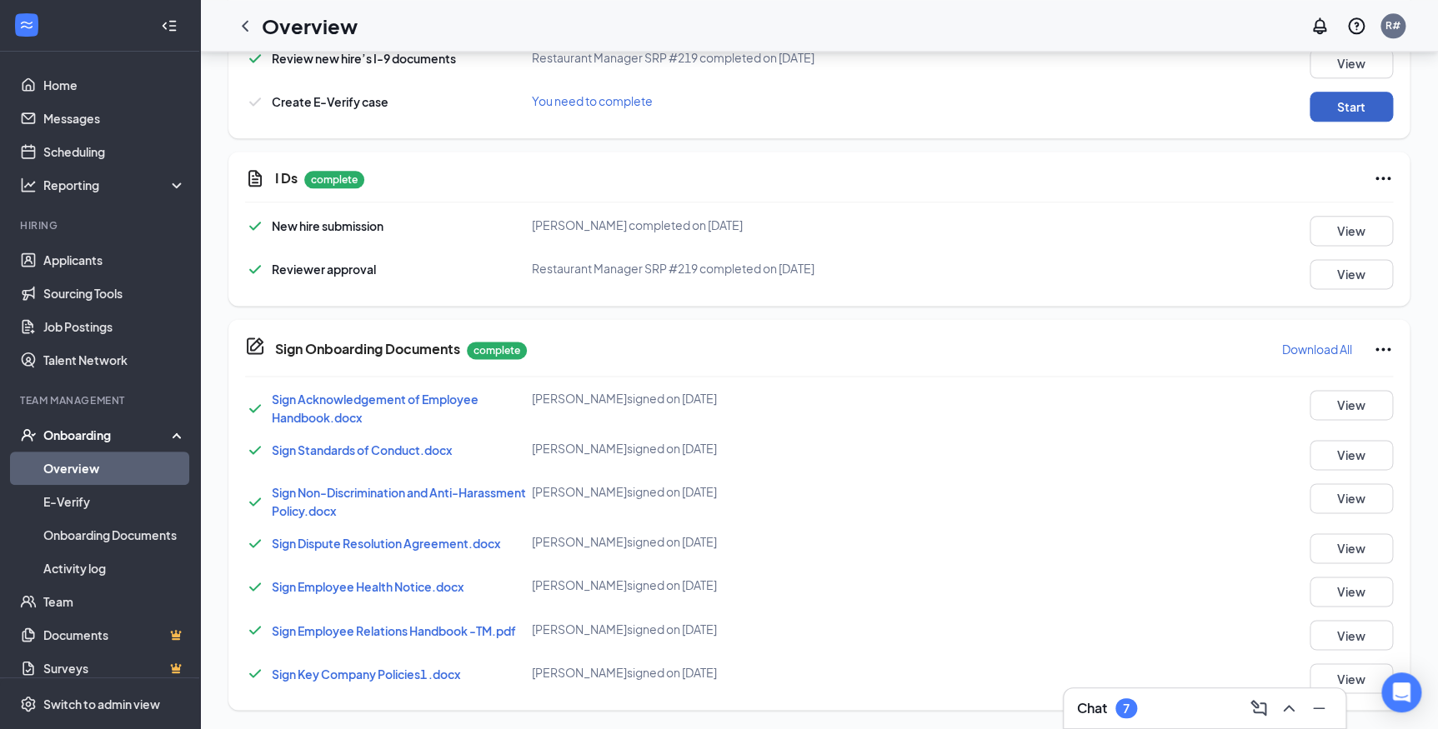
click at [1335, 100] on button "Start" at bounding box center [1350, 107] width 83 height 30
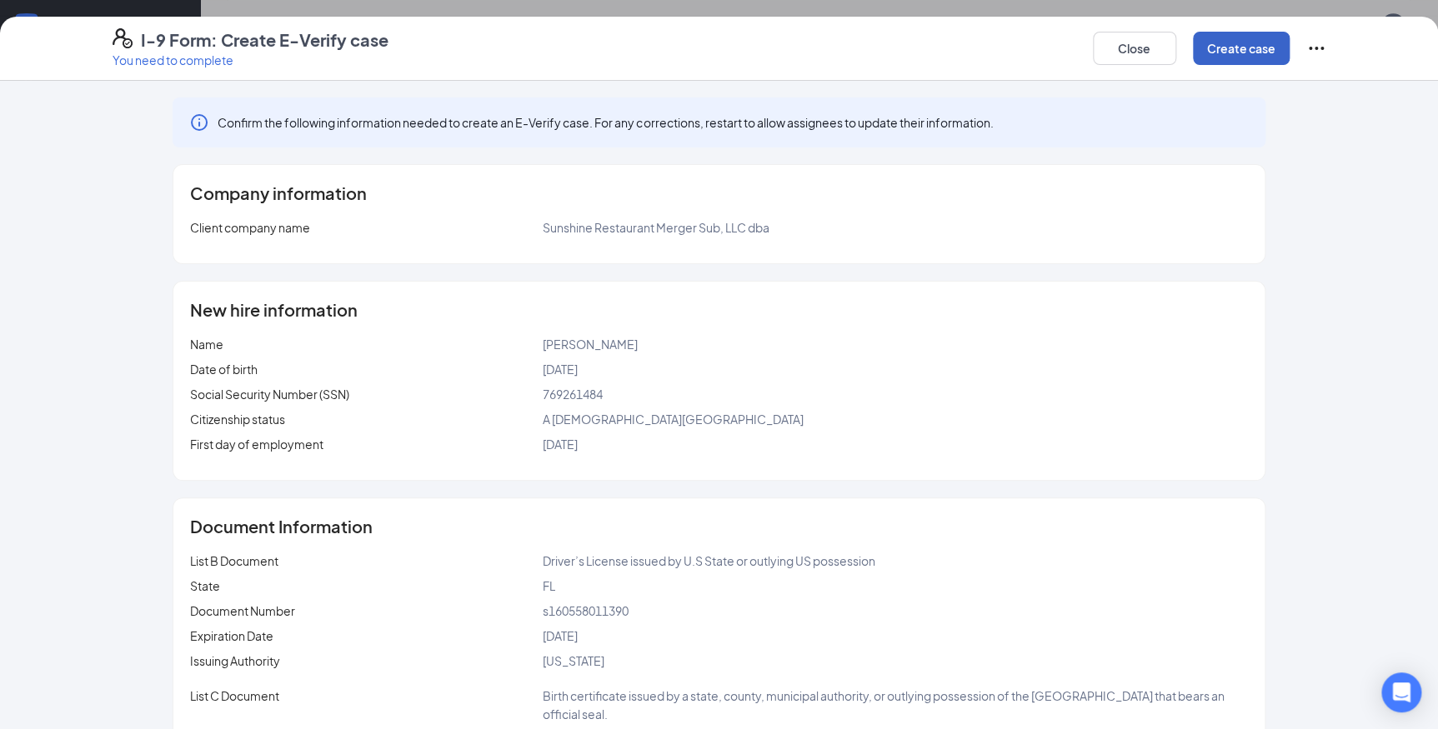
click at [1250, 46] on button "Create case" at bounding box center [1241, 48] width 97 height 33
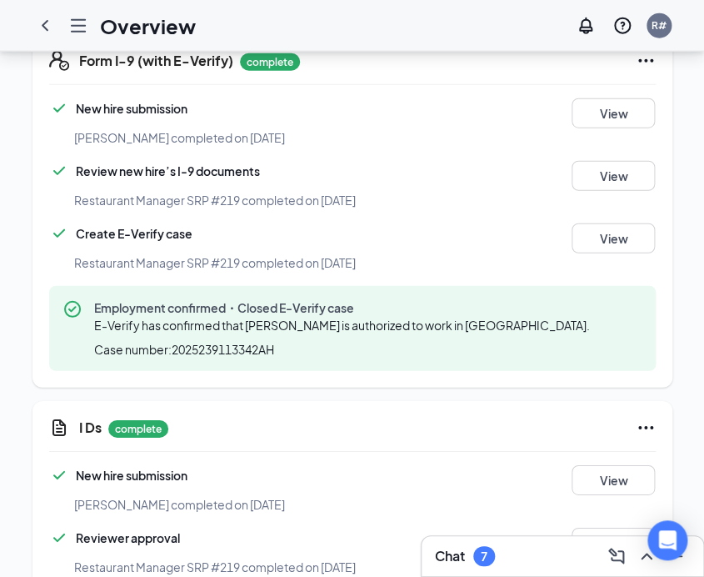
click at [48, 96] on div "Form I-9 (with E-Verify) complete New hire submission [PERSON_NAME] completed o…" at bounding box center [353, 210] width 640 height 353
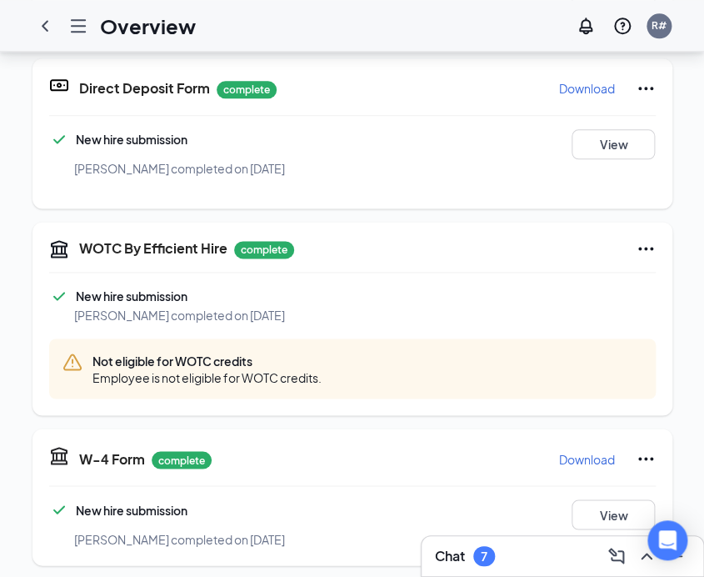
scroll to position [410, 0]
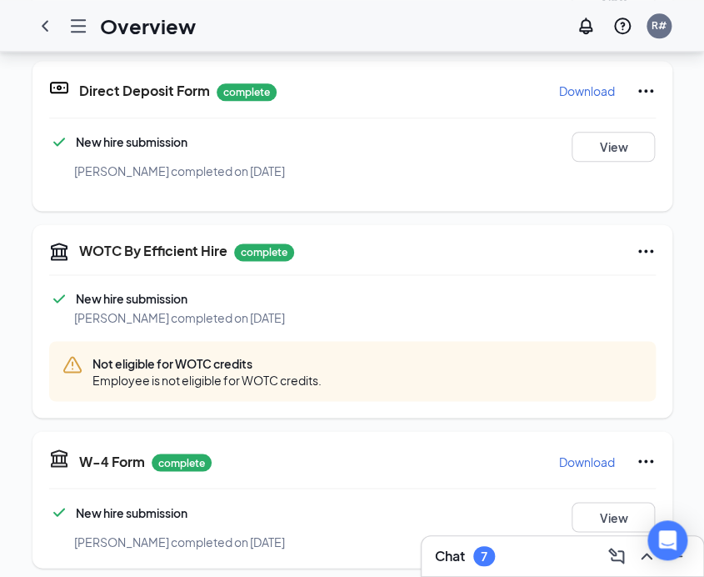
click at [68, 159] on div "New hire submission [PERSON_NAME] completed on [DATE] View" at bounding box center [352, 156] width 607 height 49
click at [75, 310] on span "[PERSON_NAME] completed on [DATE]" at bounding box center [179, 317] width 211 height 15
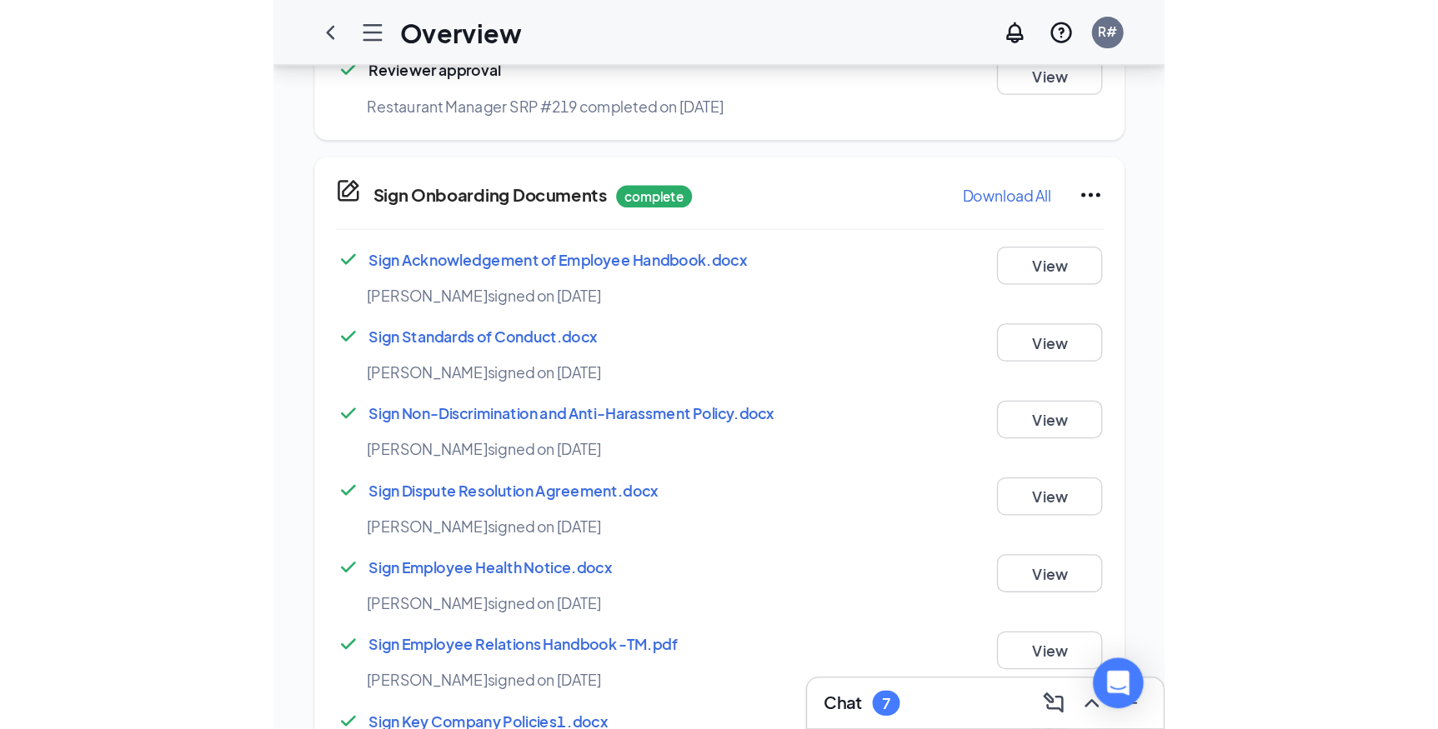
scroll to position [1054, 0]
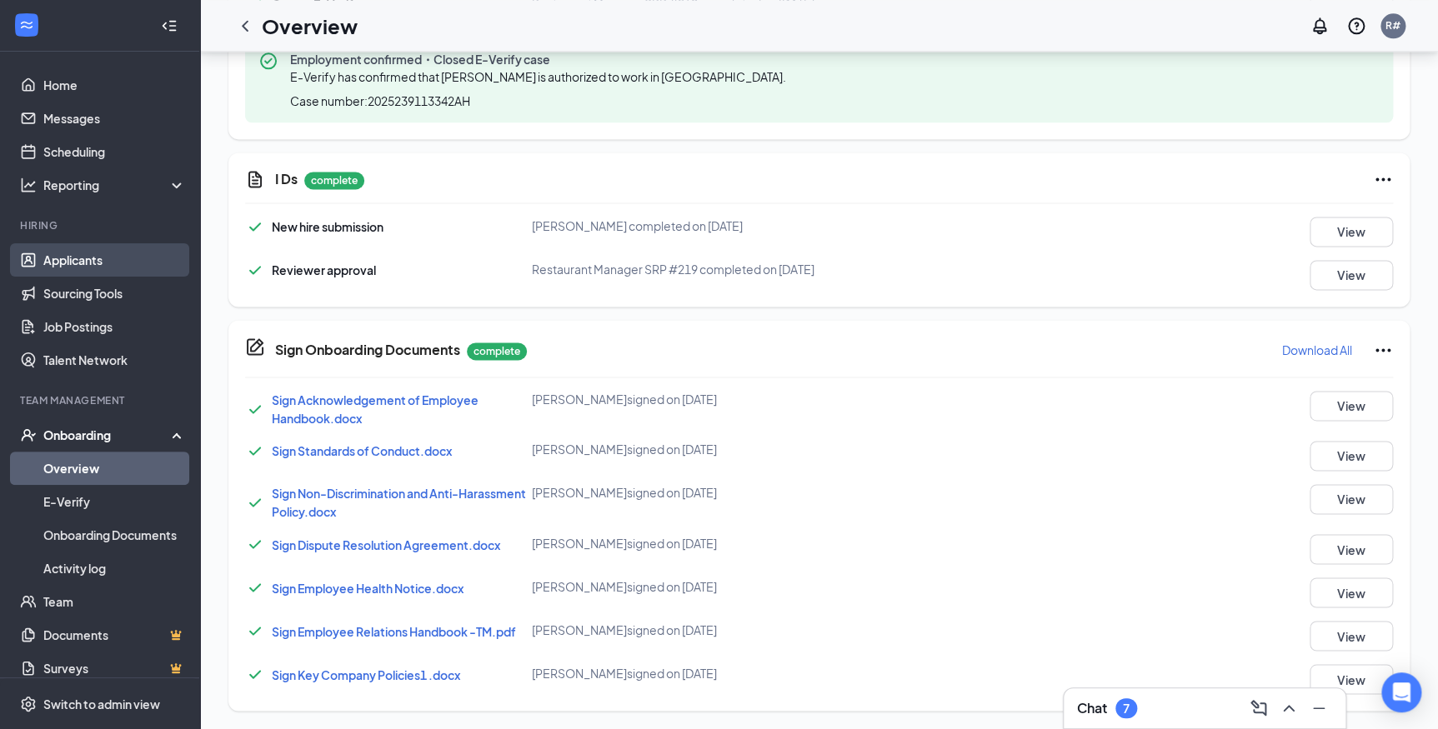
click at [93, 257] on link "Applicants" at bounding box center [114, 259] width 143 height 33
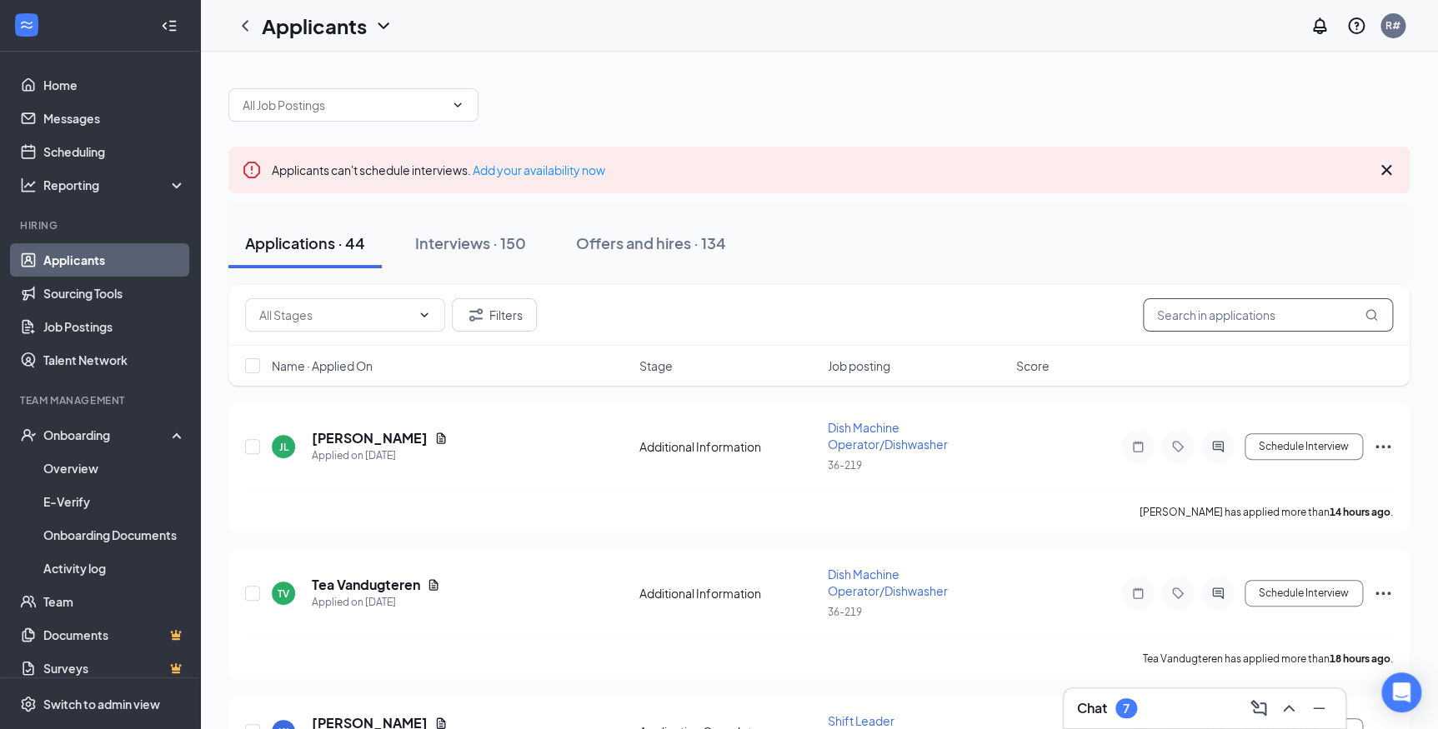
click at [1192, 313] on input "text" at bounding box center [1268, 314] width 250 height 33
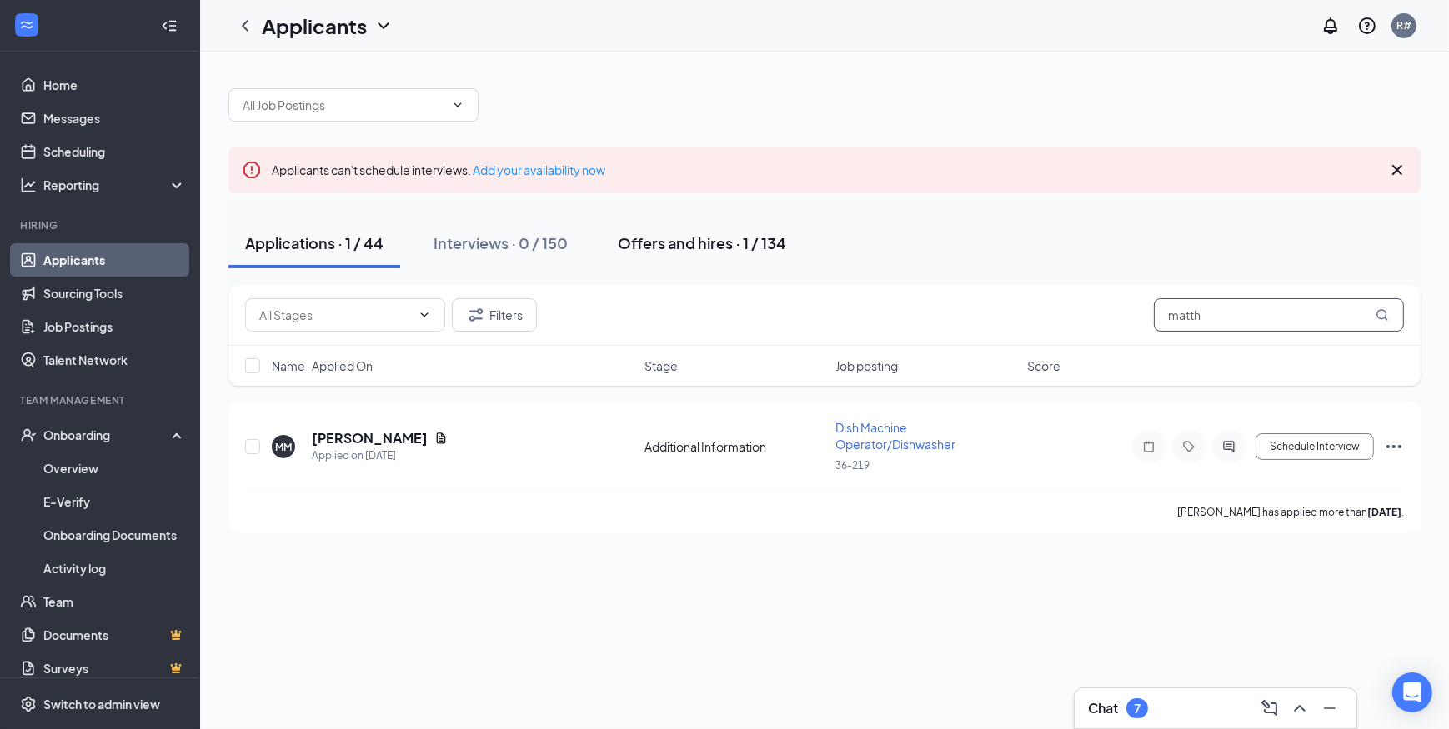
type input "matth"
click at [635, 243] on div "Offers and hires · 1 / 134" at bounding box center [702, 243] width 168 height 21
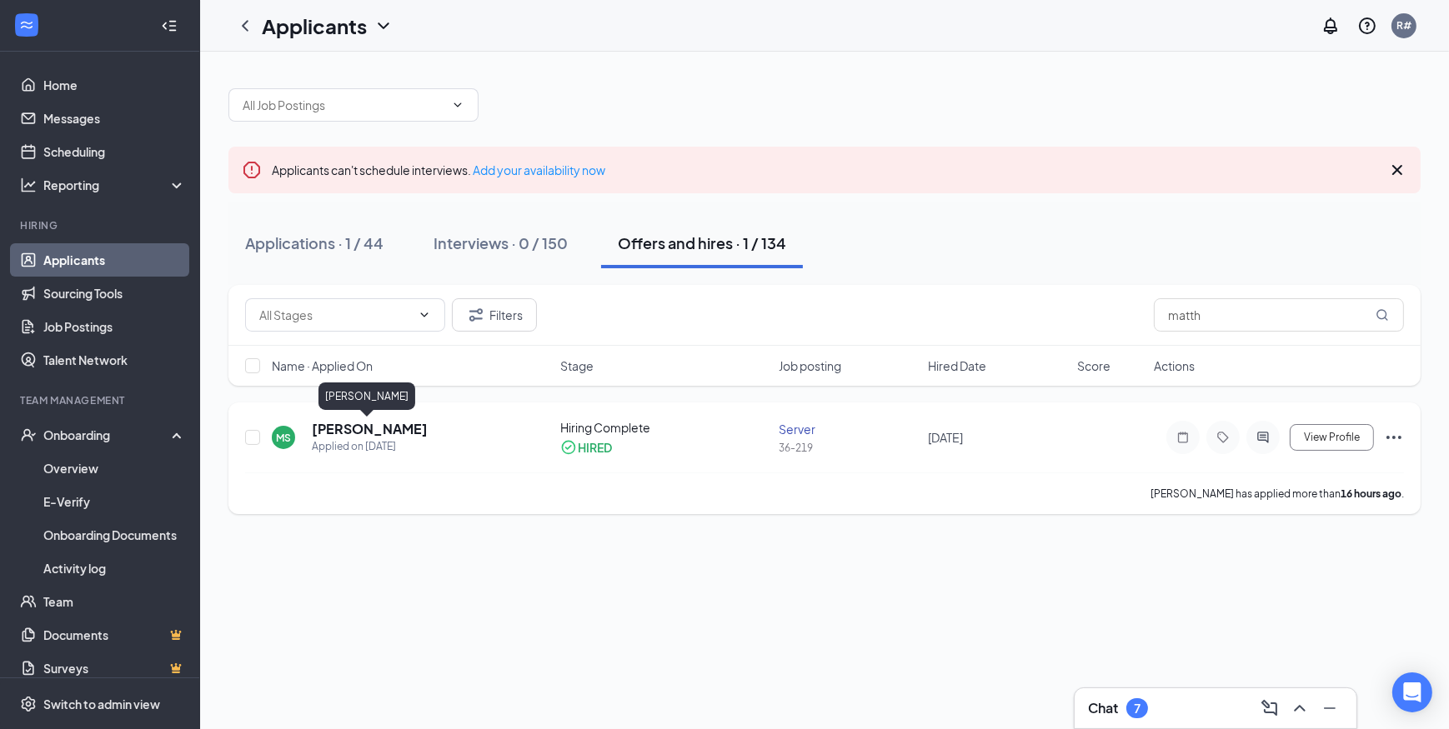
click at [348, 422] on h5 "[PERSON_NAME]" at bounding box center [370, 429] width 116 height 18
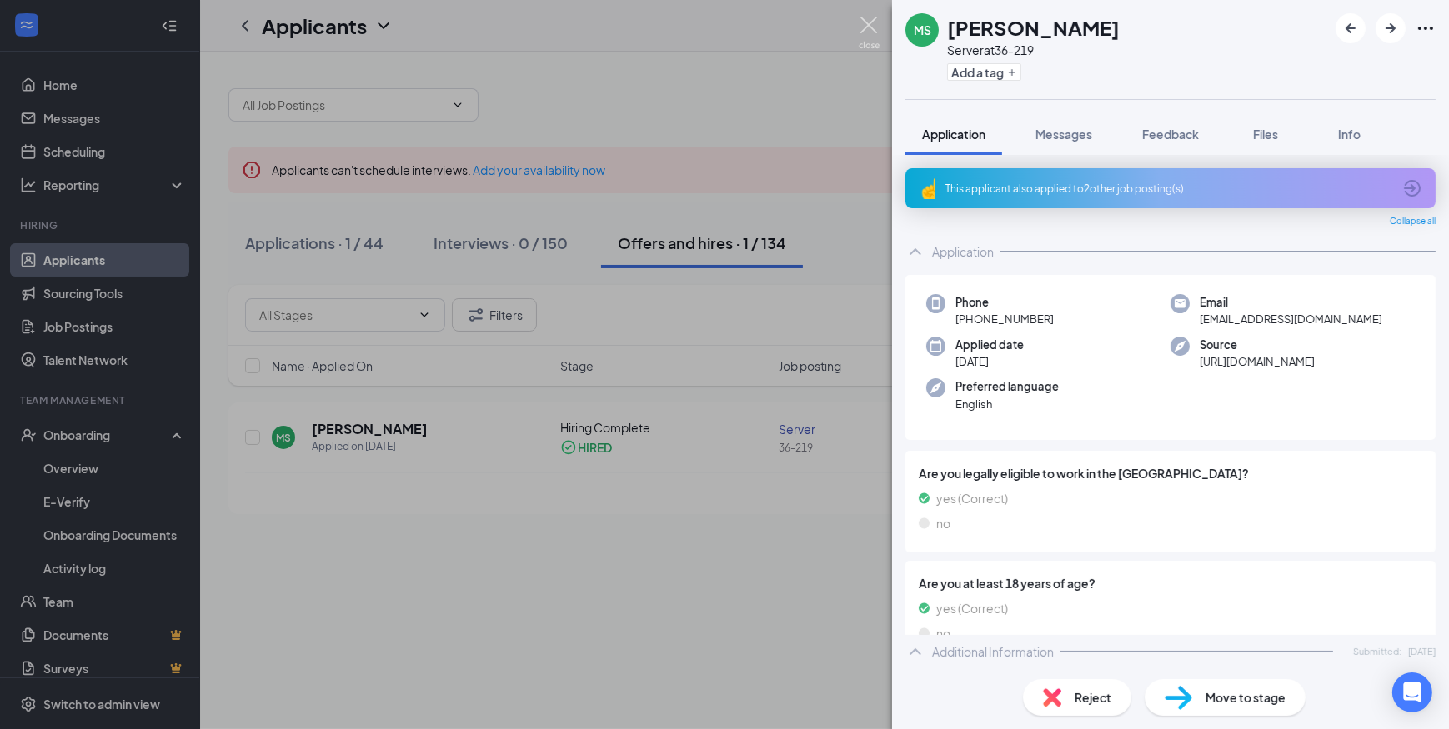
click at [862, 25] on img at bounding box center [868, 33] width 21 height 33
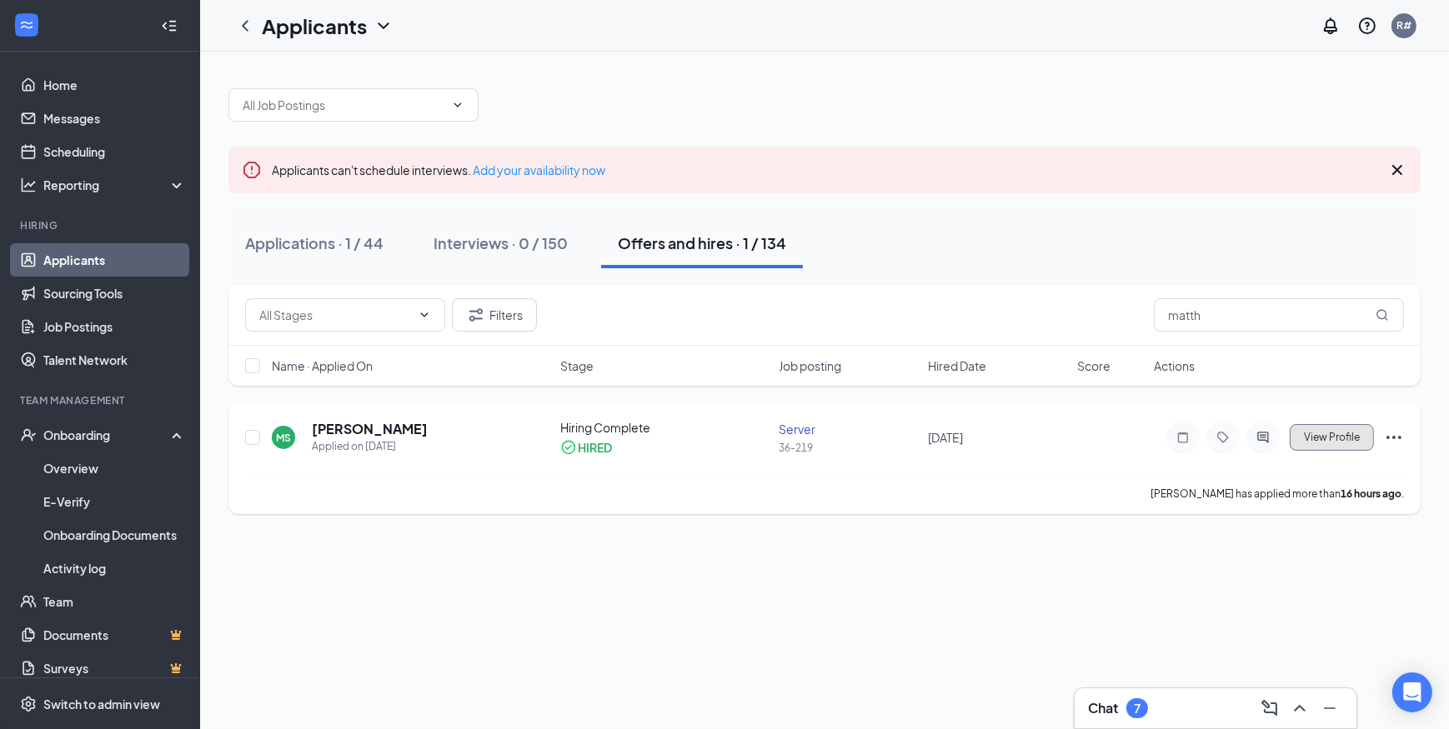
click at [1313, 435] on span "View Profile" at bounding box center [1332, 438] width 56 height 12
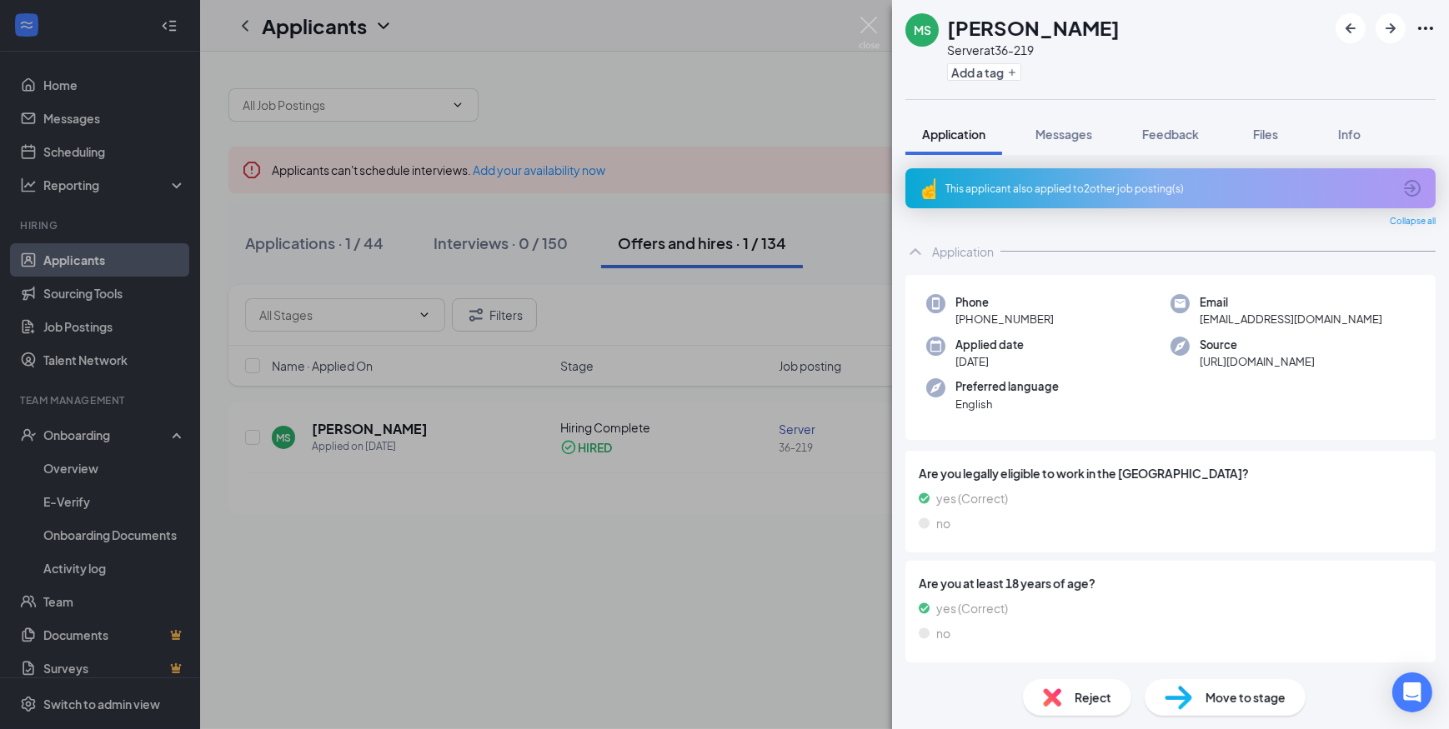
drag, startPoint x: 749, startPoint y: 340, endPoint x: 459, endPoint y: 262, distance: 300.4
click at [749, 340] on div "[PERSON_NAME] Server at 36-219 Add a tag Application Messages Feedback Files In…" at bounding box center [724, 364] width 1449 height 729
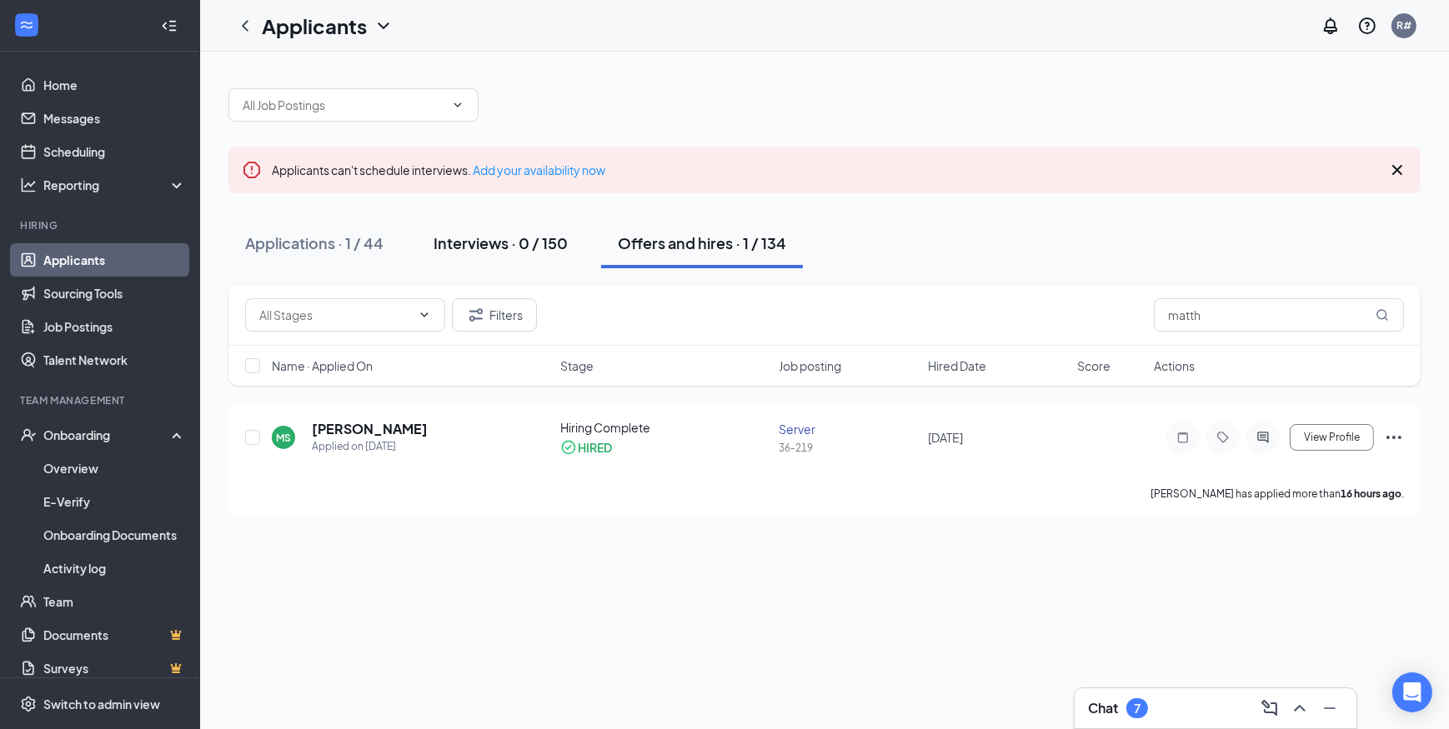
click at [461, 240] on div "Interviews · 0 / 150" at bounding box center [500, 243] width 134 height 21
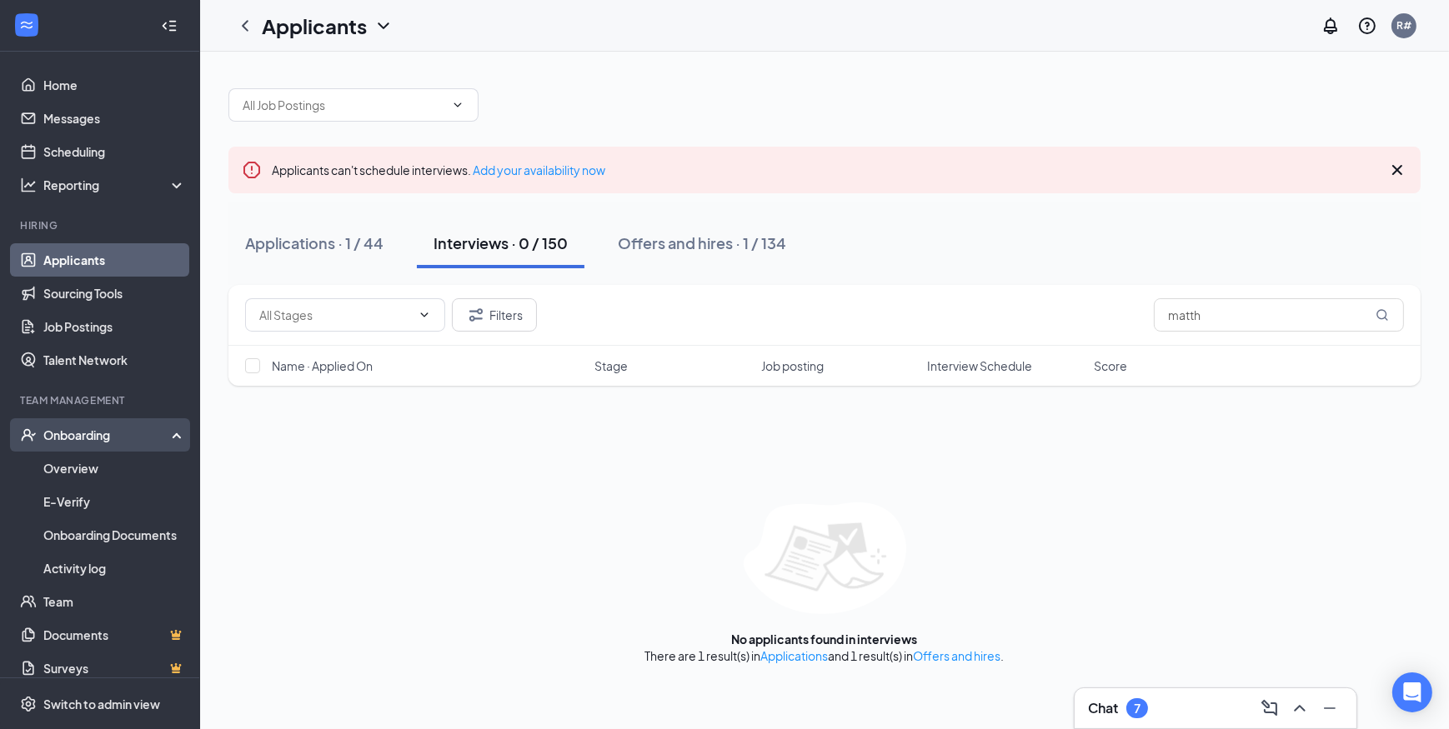
click at [73, 433] on div "Onboarding" at bounding box center [107, 435] width 128 height 17
click at [85, 442] on div "Onboarding" at bounding box center [107, 435] width 128 height 17
click at [98, 480] on link "Overview" at bounding box center [114, 468] width 143 height 33
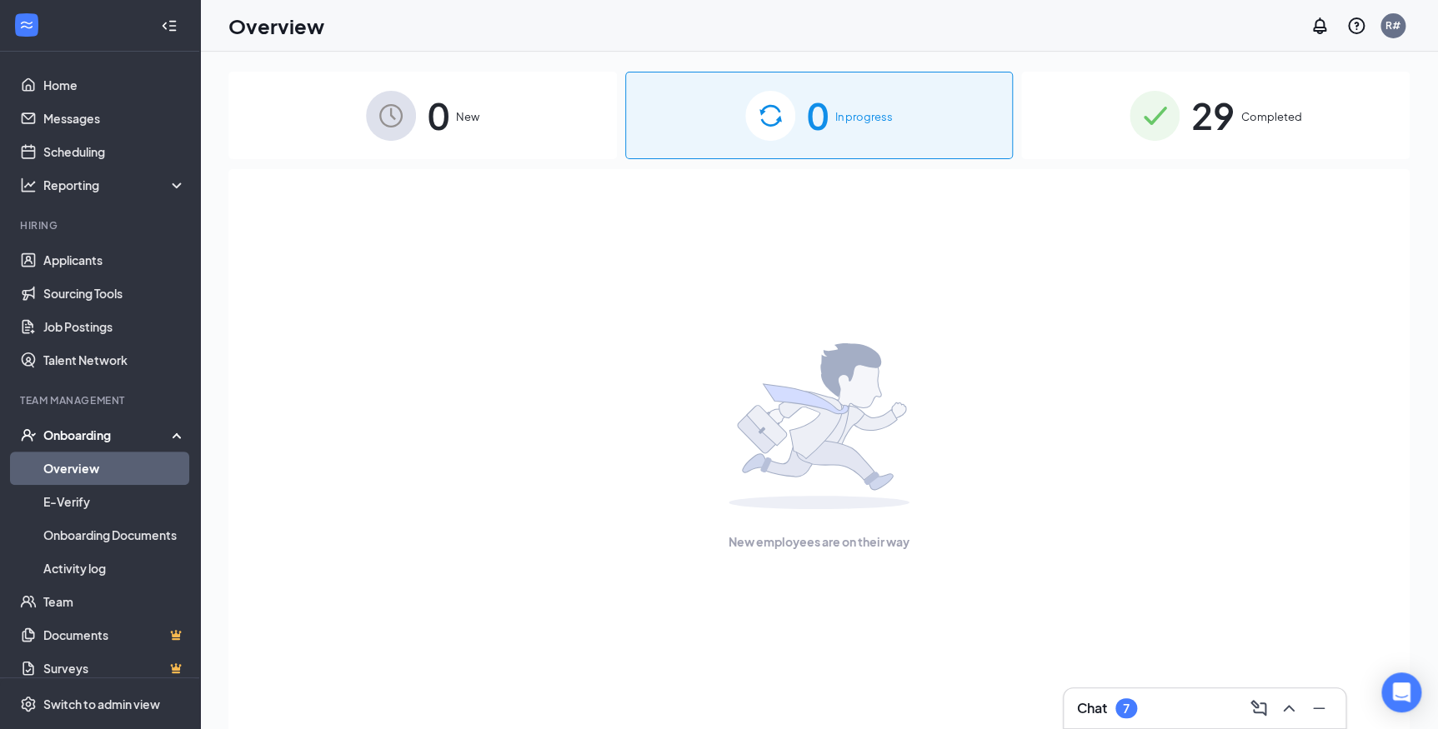
click at [1209, 131] on span "29" at bounding box center [1212, 116] width 43 height 58
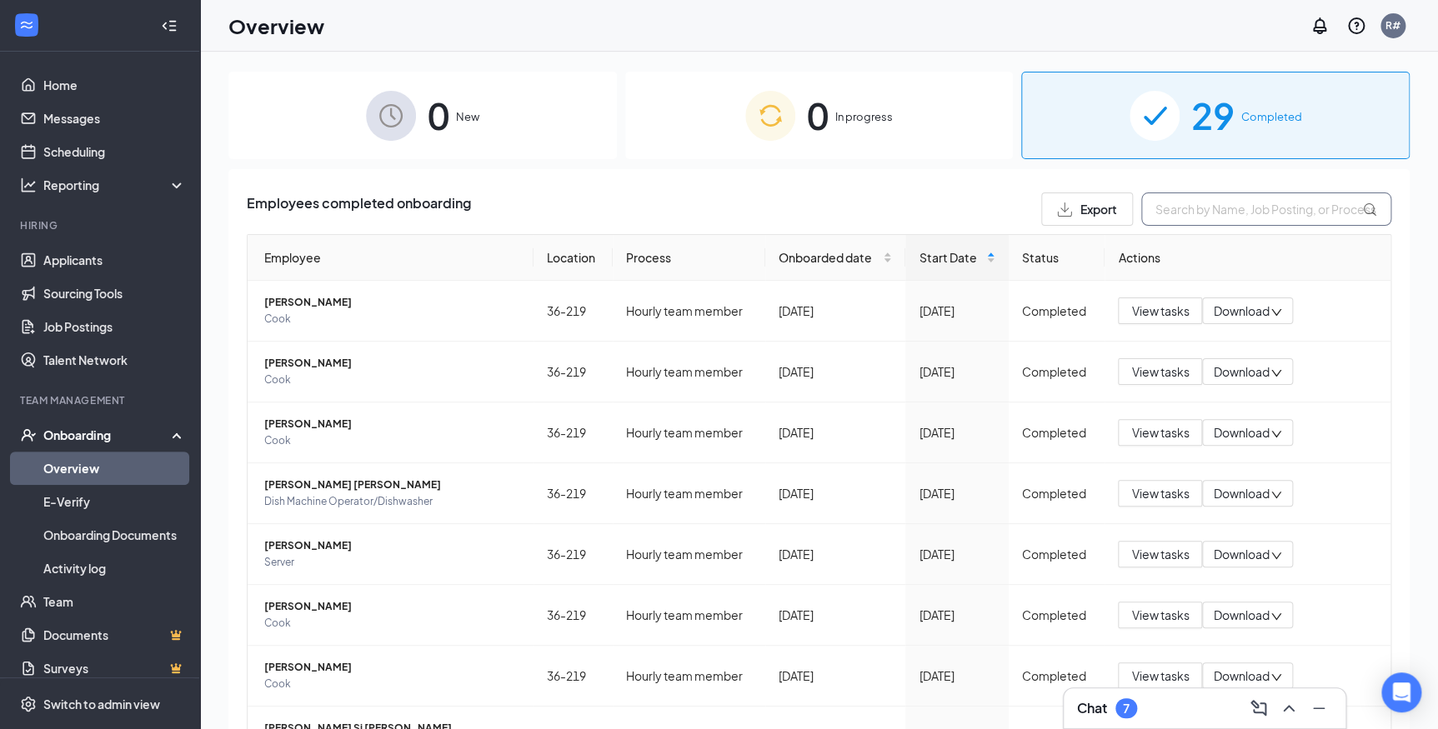
click at [1191, 208] on input "text" at bounding box center [1266, 209] width 250 height 33
type input "[PERSON_NAME]"
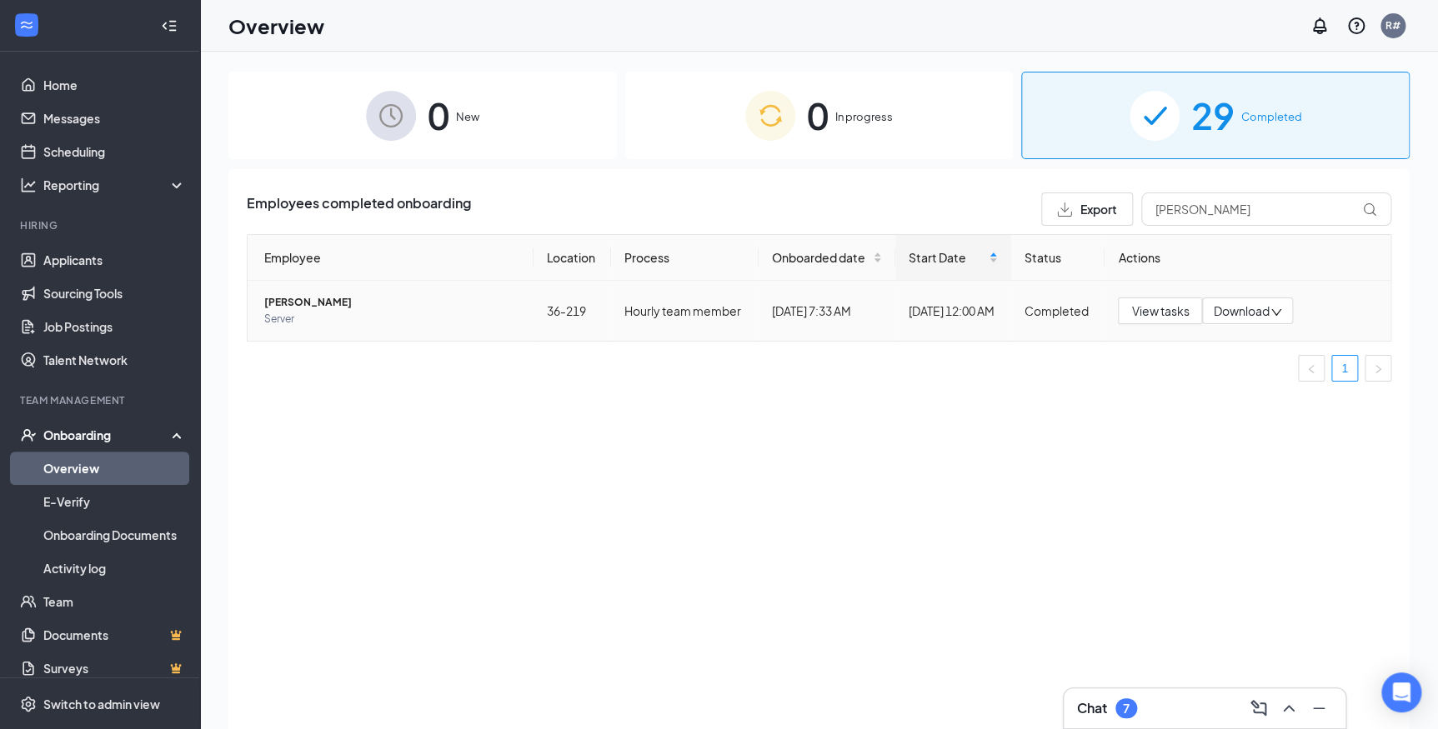
click at [294, 295] on span "[PERSON_NAME]" at bounding box center [392, 302] width 256 height 17
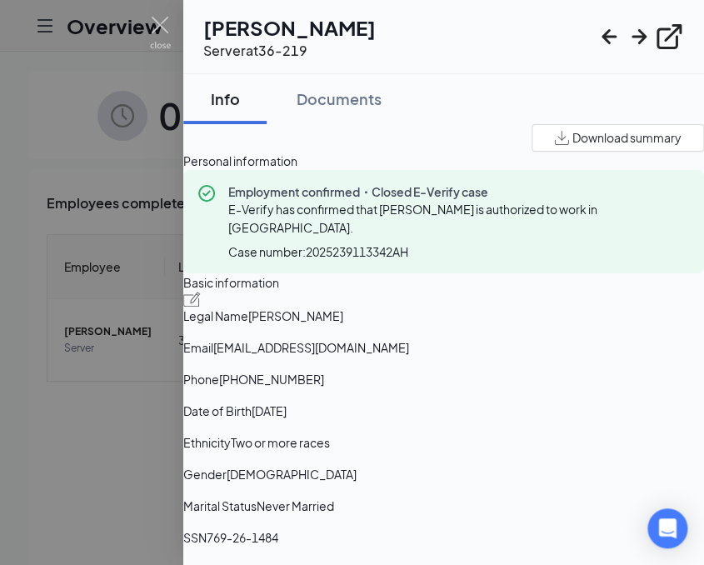
click at [324, 388] on span "[PHONE_NUMBER]" at bounding box center [271, 379] width 105 height 18
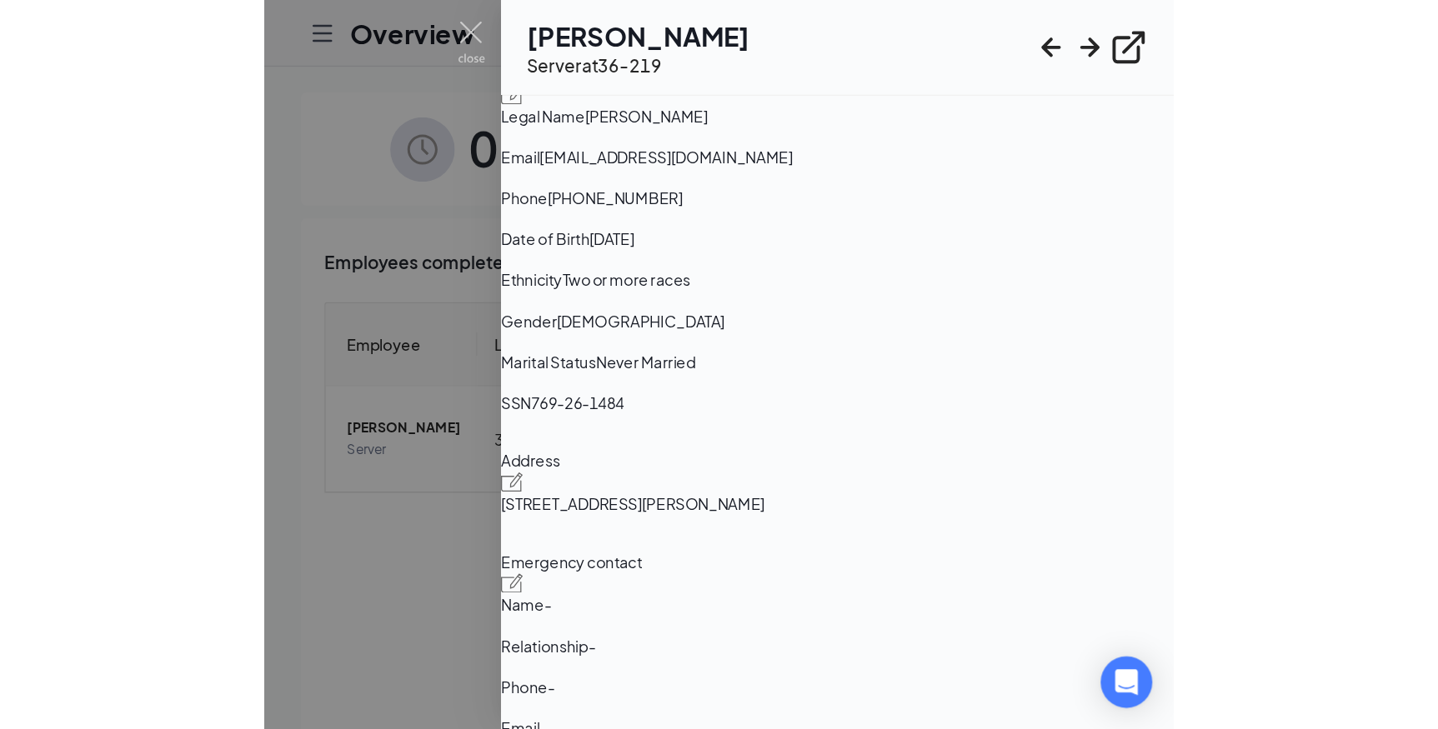
scroll to position [227, 0]
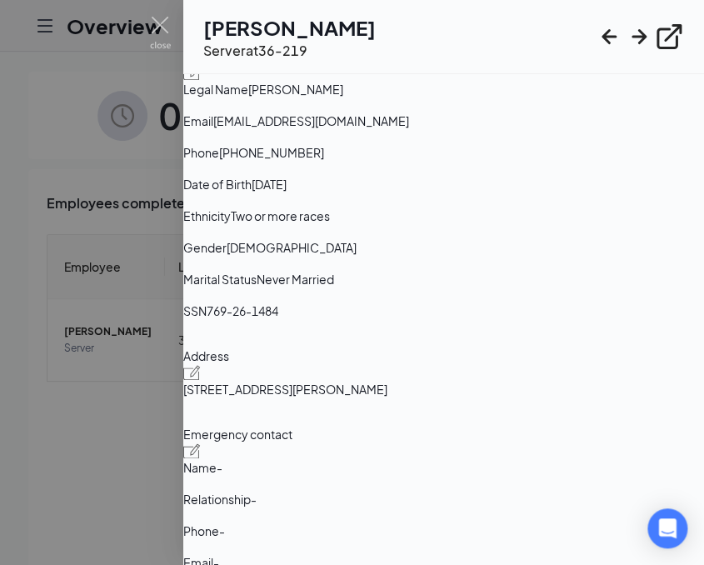
click at [430, 23] on div "[PERSON_NAME] Server at 36-219" at bounding box center [443, 36] width 481 height 47
click at [516, 17] on div "[PERSON_NAME] Server at 36-219" at bounding box center [443, 36] width 481 height 47
click at [433, 31] on div "[PERSON_NAME] Server at 36-219" at bounding box center [443, 36] width 481 height 47
